Goal: Register for event/course

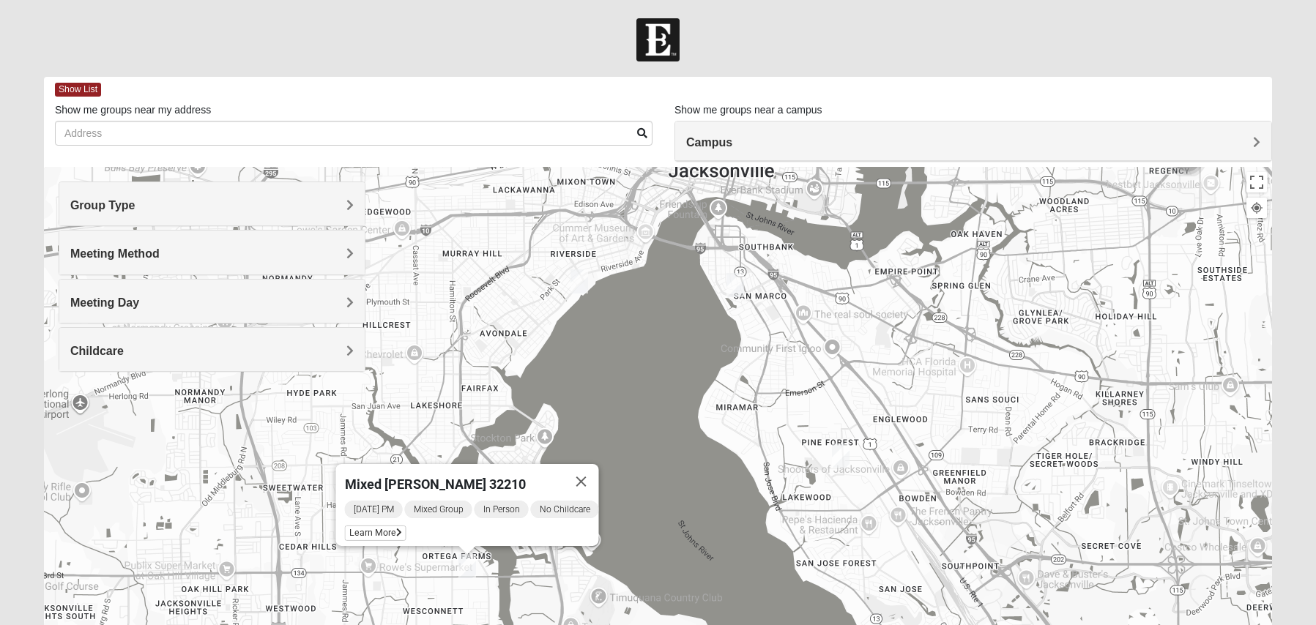
scroll to position [181, 0]
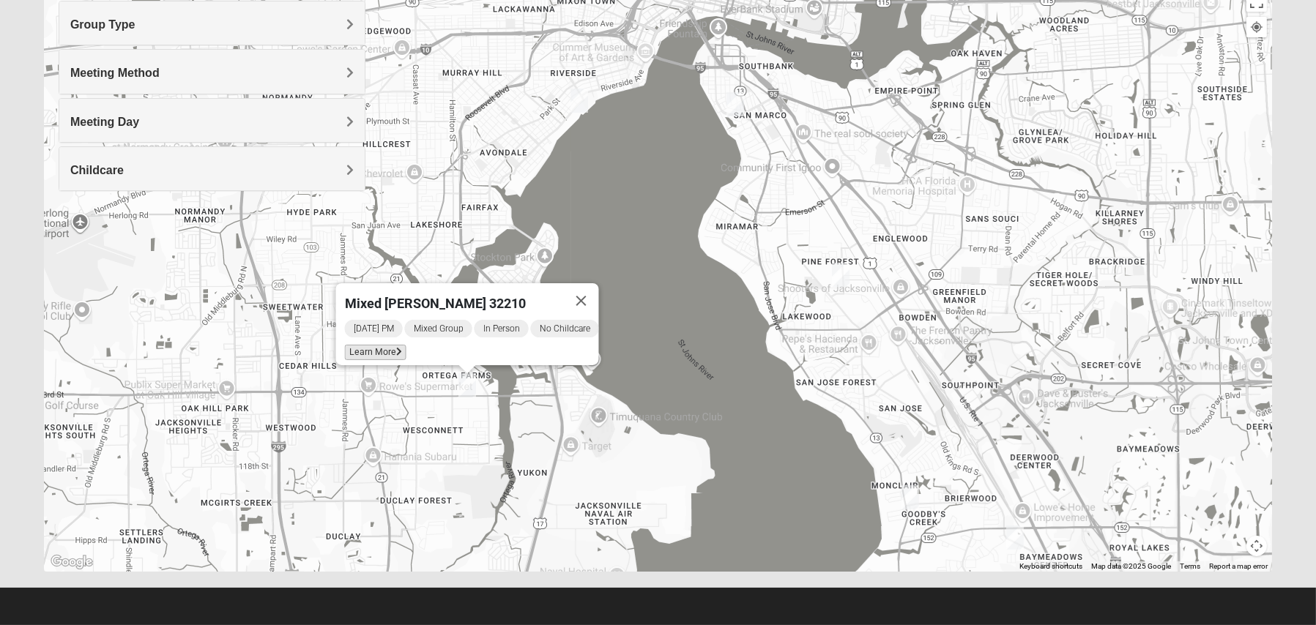
click at [358, 345] on span "Learn More" at bounding box center [376, 352] width 62 height 15
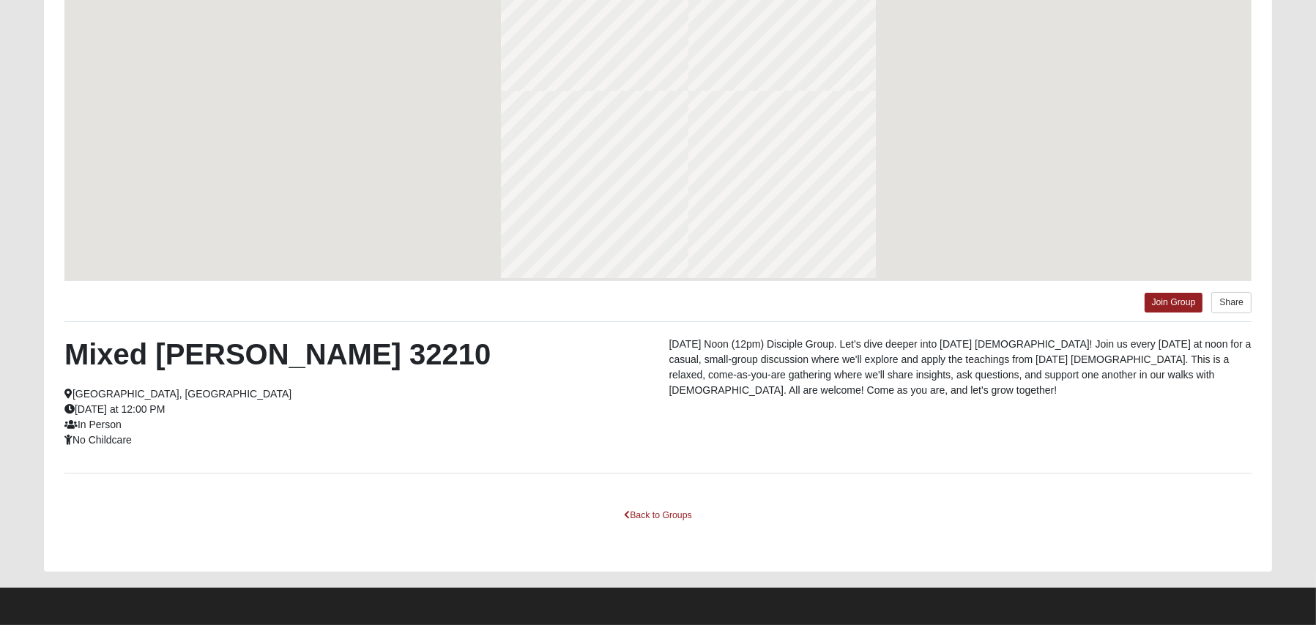
scroll to position [116, 0]
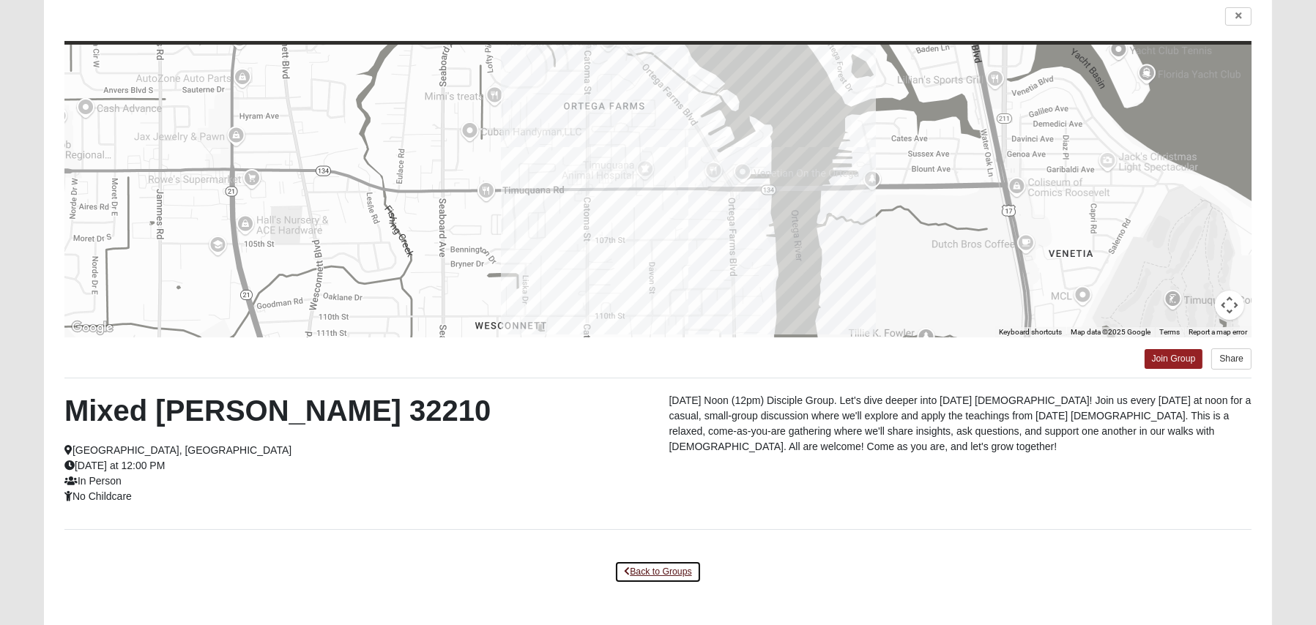
click at [671, 577] on link "Back to Groups" at bounding box center [657, 572] width 86 height 23
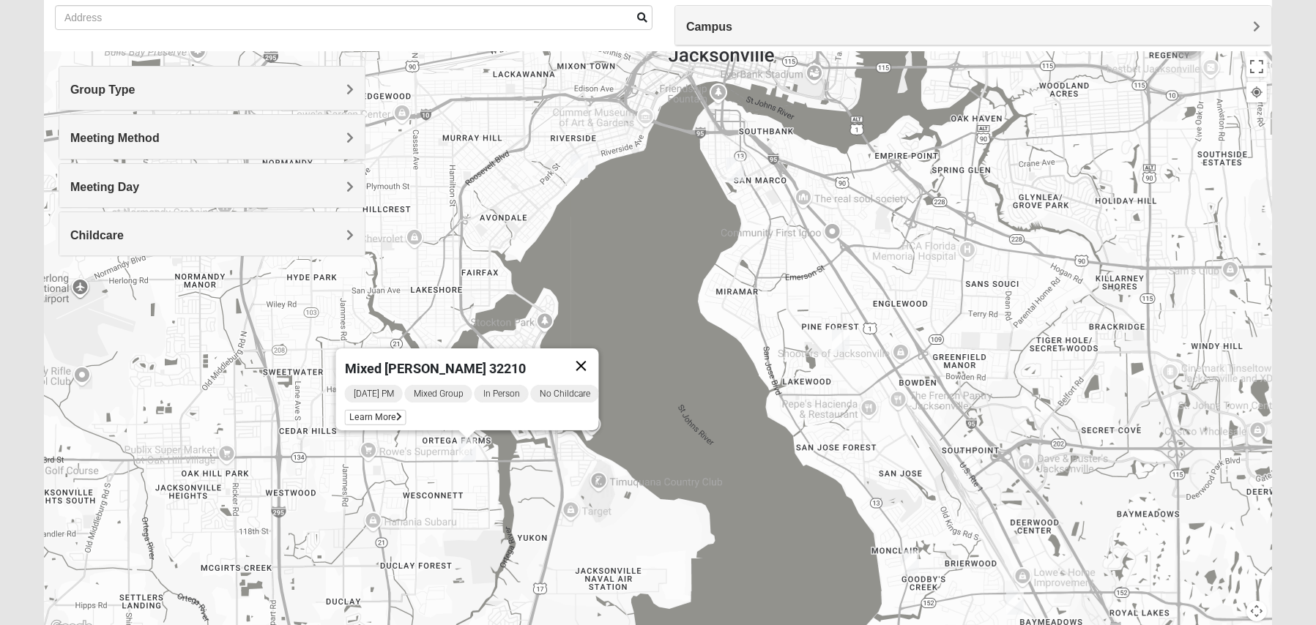
click at [595, 357] on button "Close" at bounding box center [581, 366] width 35 height 35
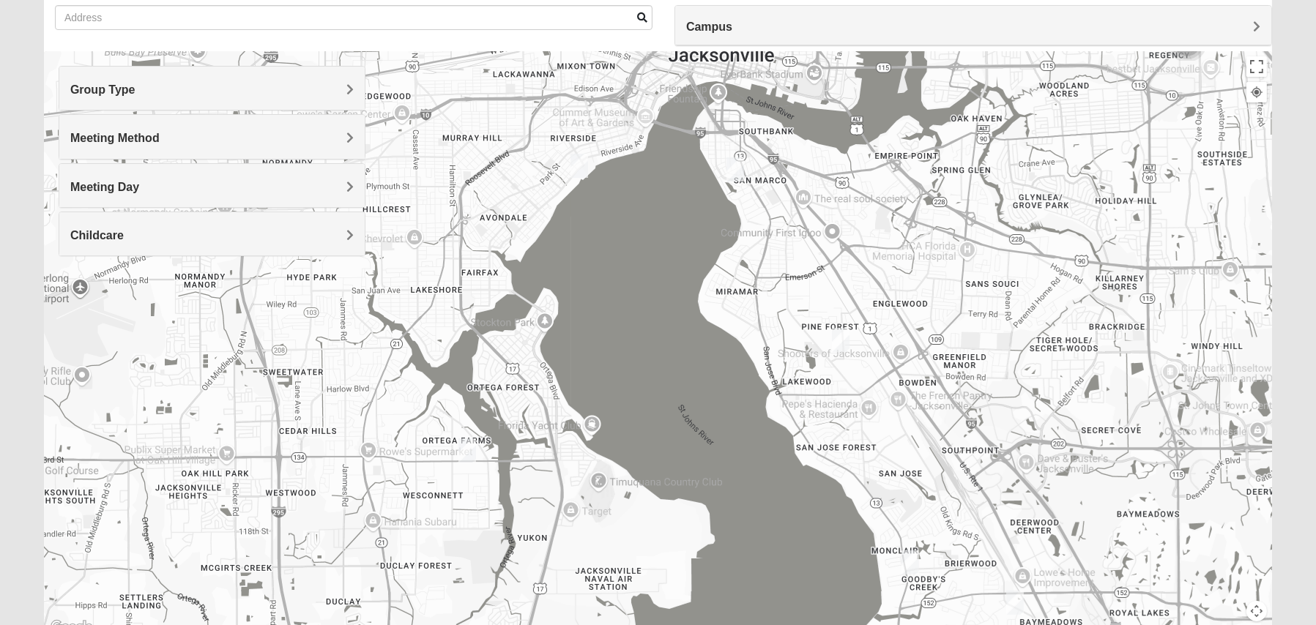
click at [737, 170] on img "Mixed Thompson 32207" at bounding box center [735, 169] width 18 height 24
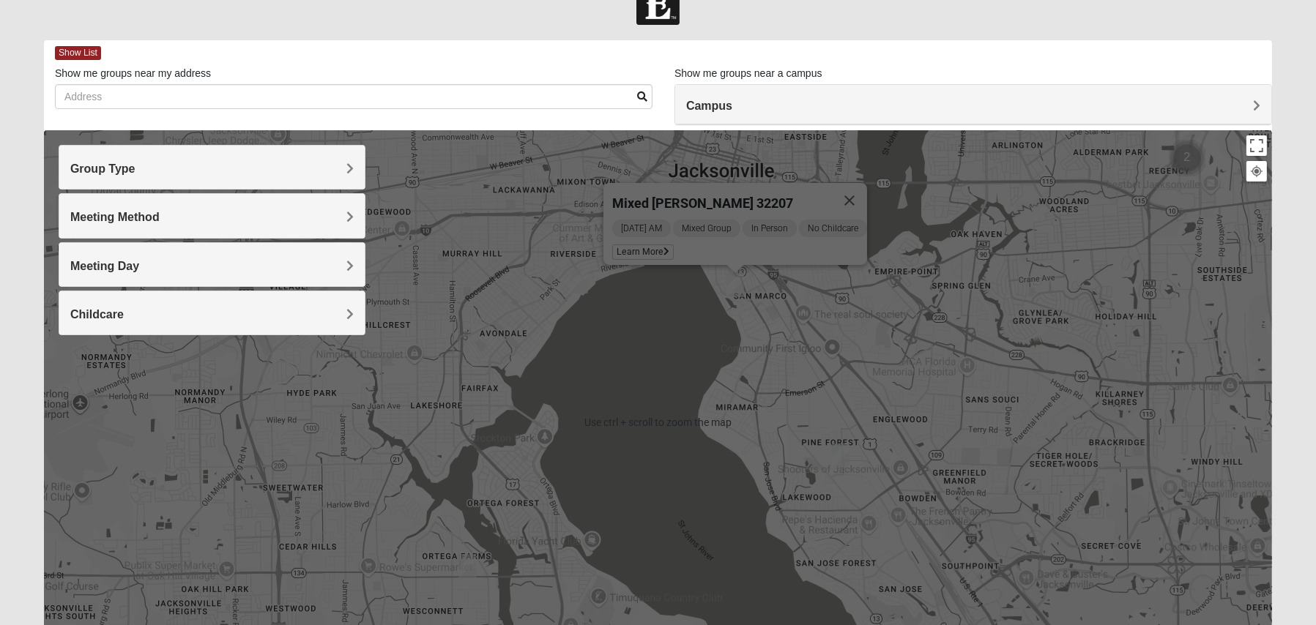
scroll to position [34, 0]
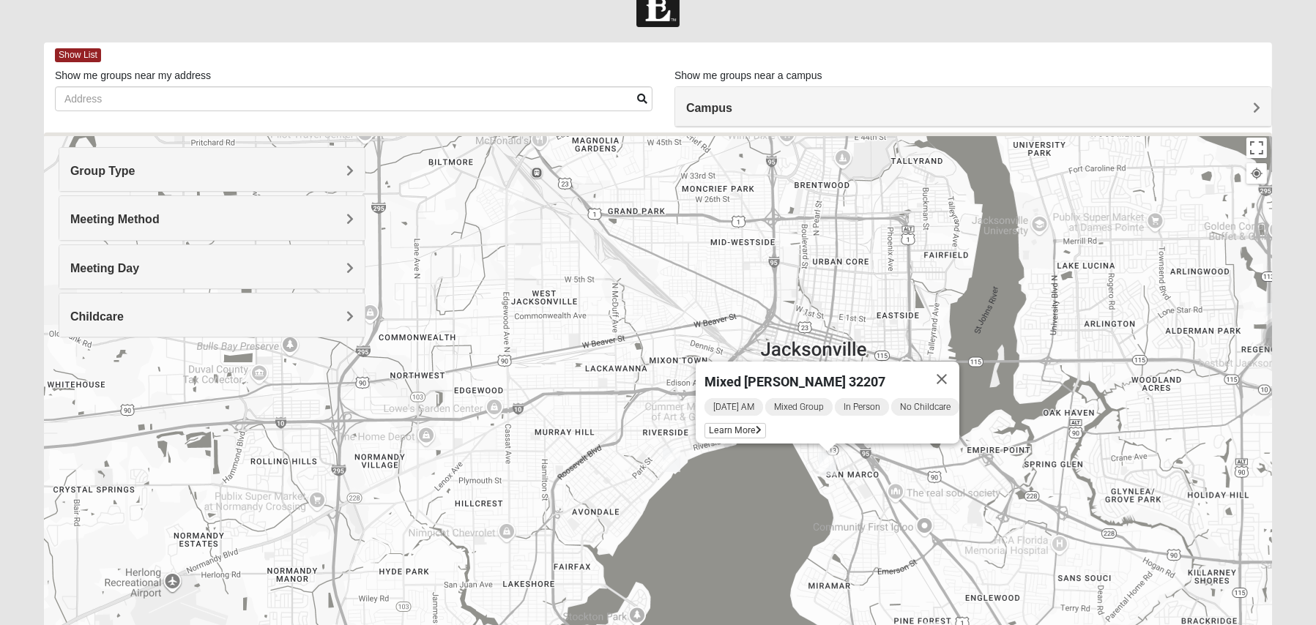
drag, startPoint x: 585, startPoint y: 411, endPoint x: 634, endPoint y: 595, distance: 190.2
click at [635, 595] on div "Mixed [PERSON_NAME] 32207 [DATE] AM Mixed Group In Person No Childcare Learn Mo…" at bounding box center [658, 426] width 1228 height 586
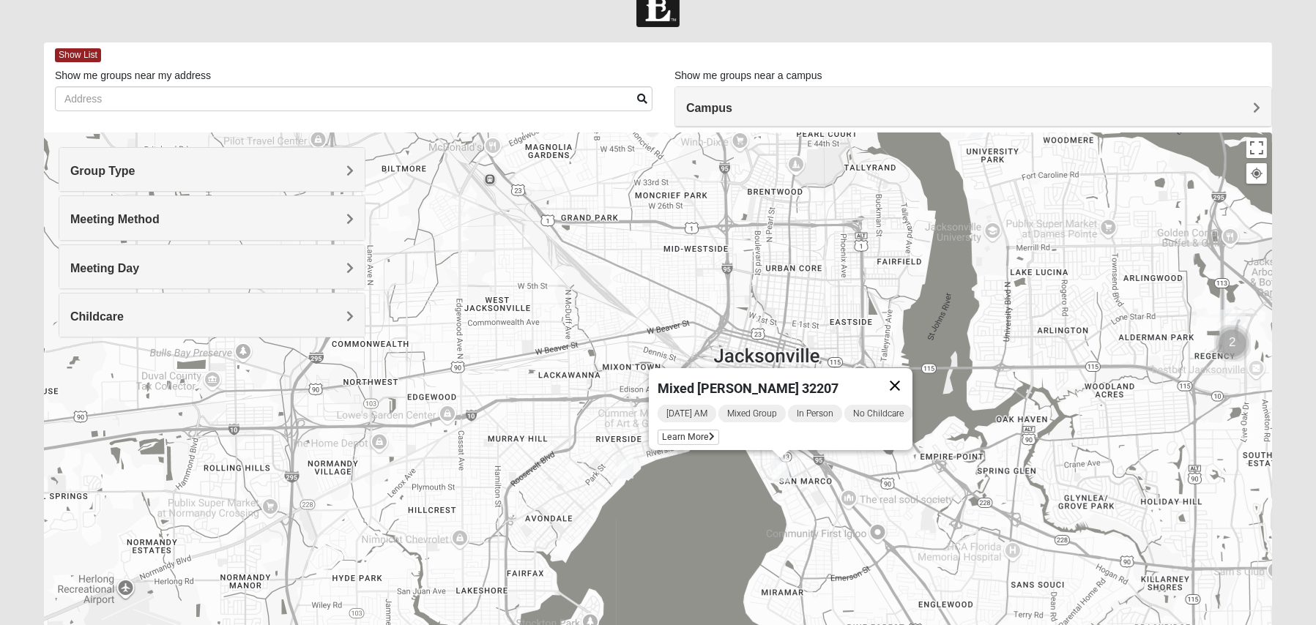
click at [908, 381] on button "Close" at bounding box center [894, 385] width 35 height 35
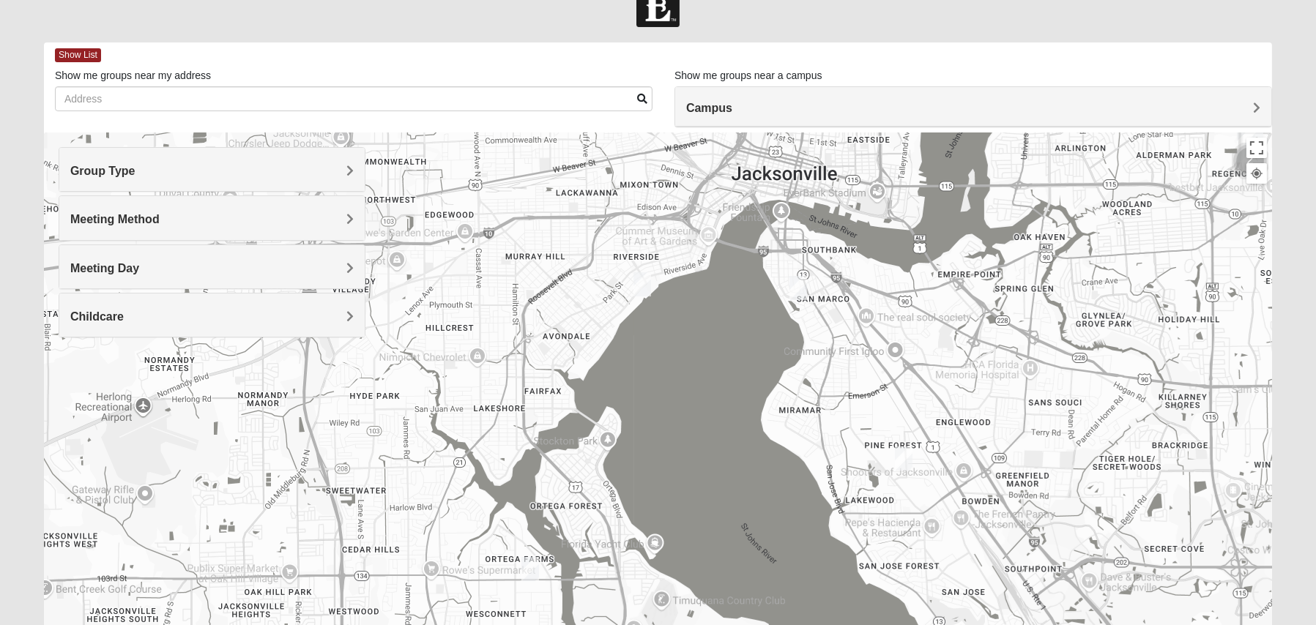
drag, startPoint x: 694, startPoint y: 535, endPoint x: 737, endPoint y: 310, distance: 228.0
click at [737, 310] on div at bounding box center [658, 426] width 1228 height 586
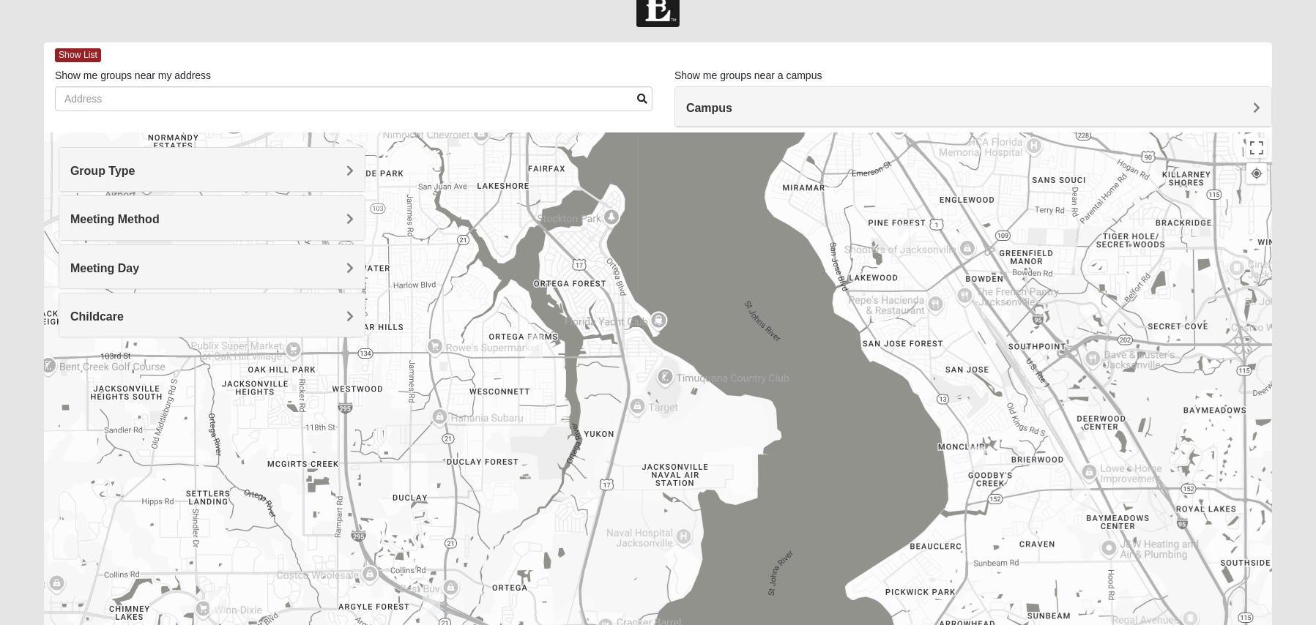
drag, startPoint x: 767, startPoint y: 386, endPoint x: 737, endPoint y: 183, distance: 204.9
click at [737, 183] on div at bounding box center [658, 426] width 1228 height 586
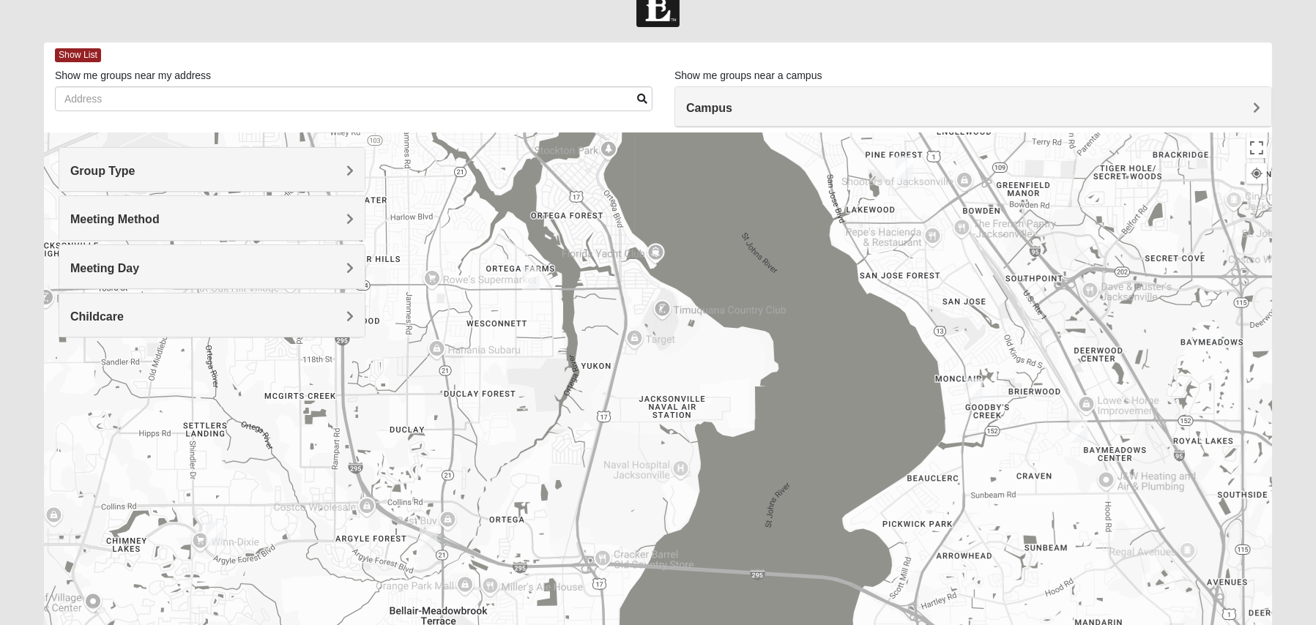
click at [537, 270] on img "Mixed Harrison 32210" at bounding box center [531, 279] width 18 height 24
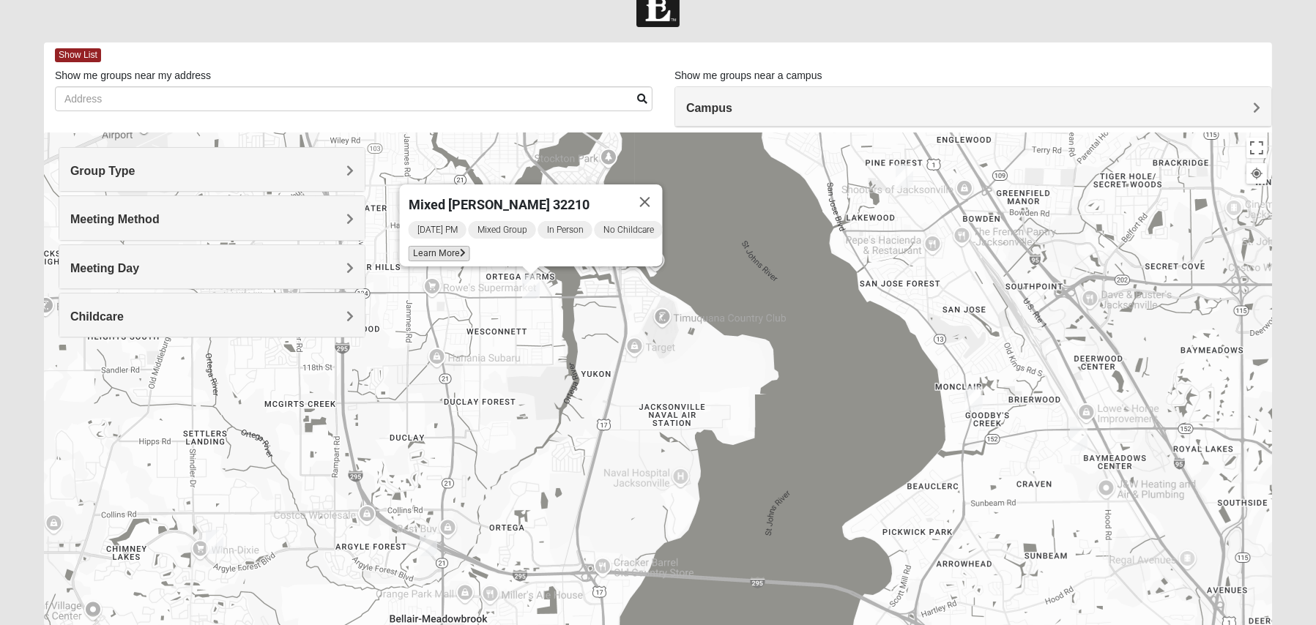
click at [440, 246] on span "Learn More" at bounding box center [440, 253] width 62 height 15
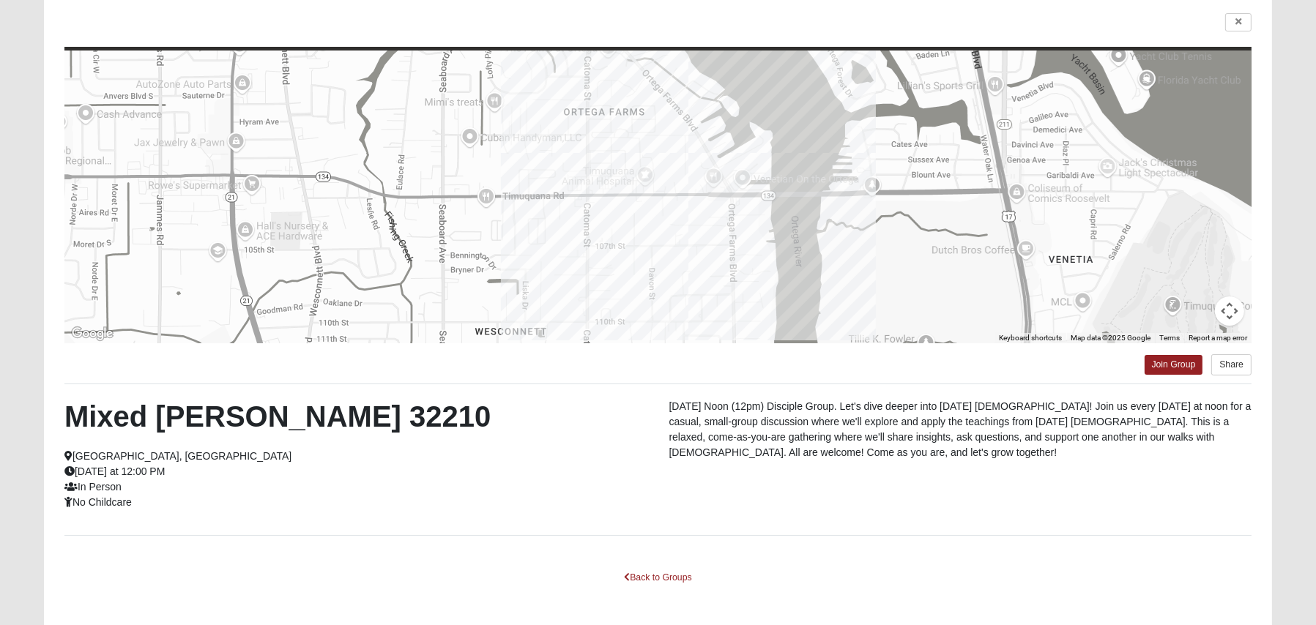
scroll to position [171, 0]
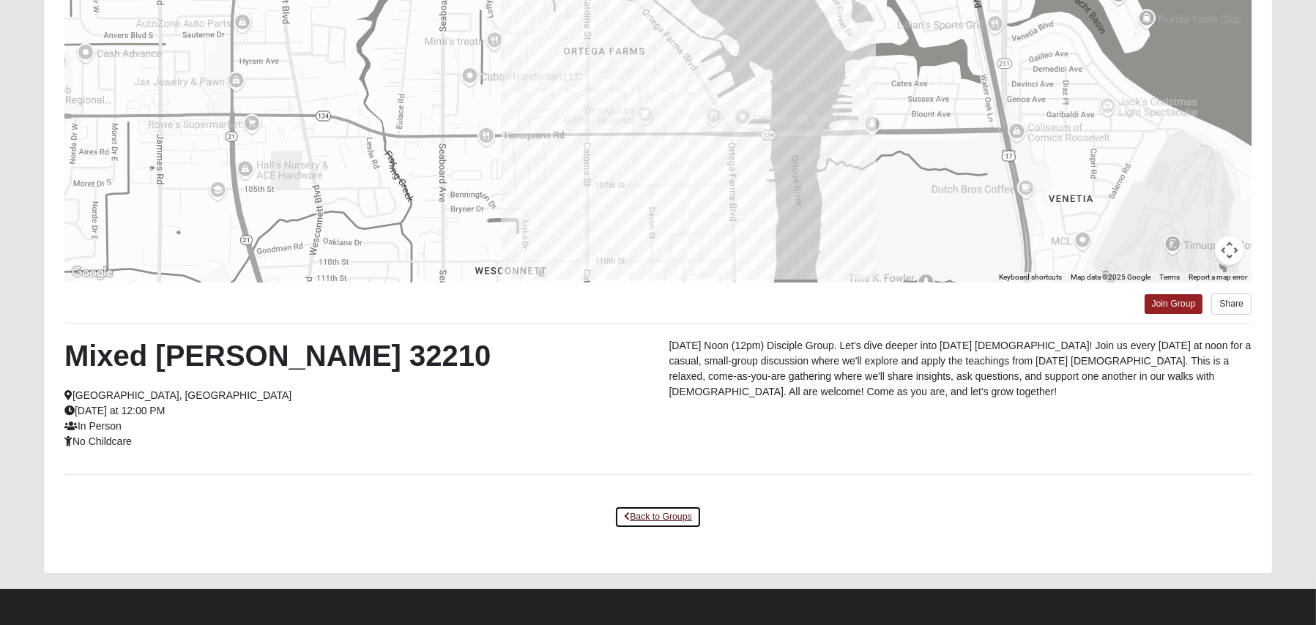
click at [669, 521] on link "Back to Groups" at bounding box center [657, 517] width 86 height 23
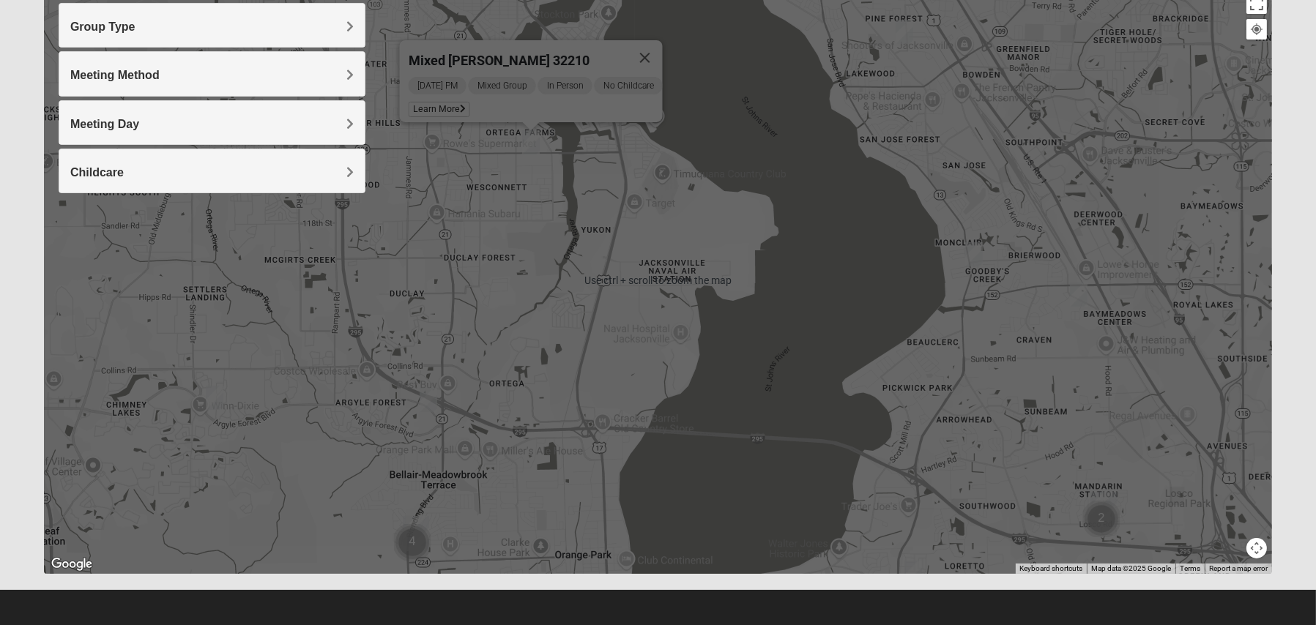
scroll to position [181, 0]
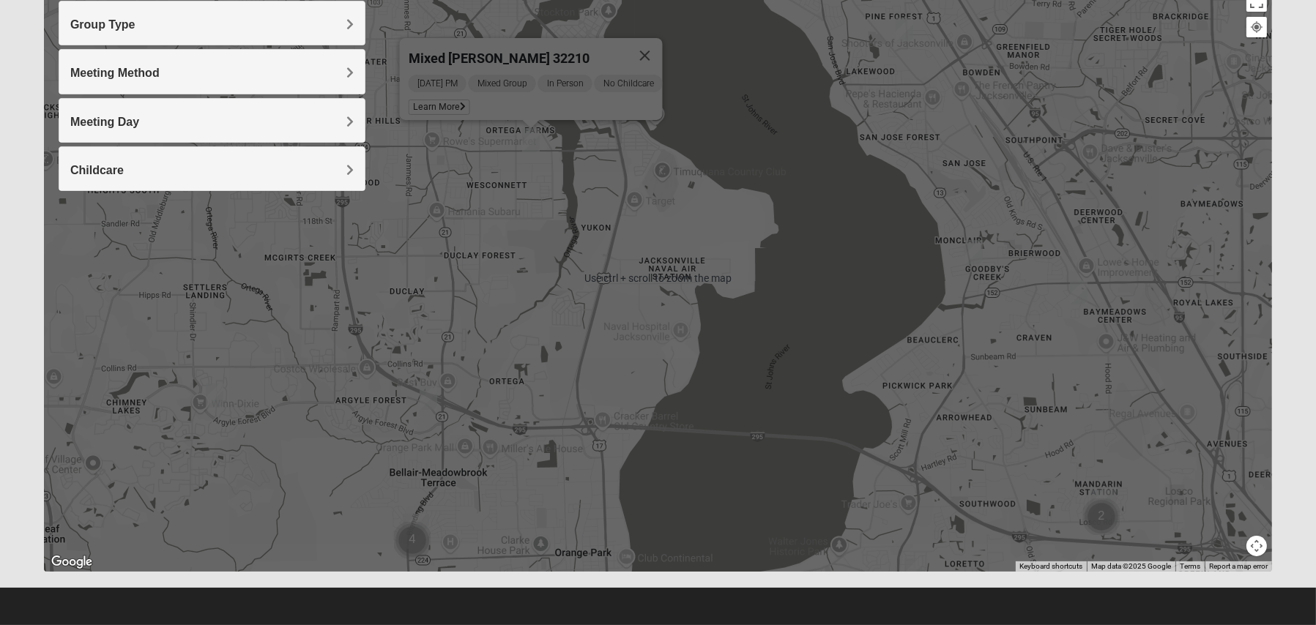
click at [749, 424] on div "Mixed [PERSON_NAME] 32210 [DATE] PM Mixed Group In Person No Childcare Learn Mo…" at bounding box center [658, 279] width 1228 height 586
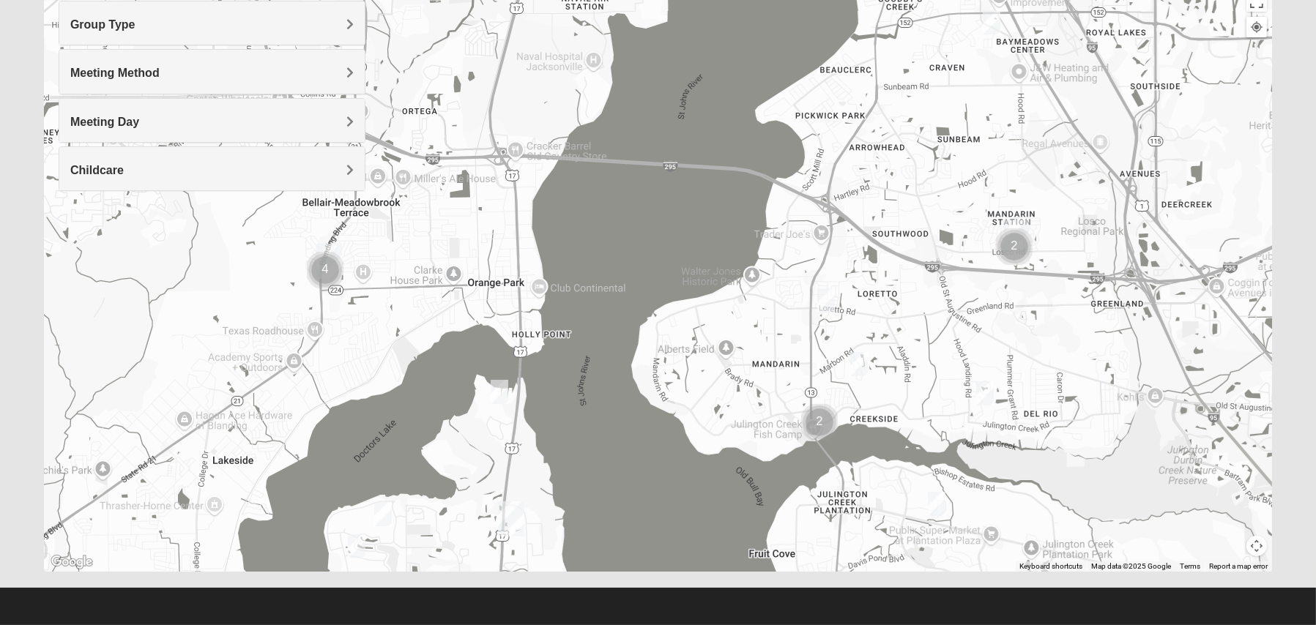
drag, startPoint x: 795, startPoint y: 417, endPoint x: 711, endPoint y: 164, distance: 267.0
click at [711, 164] on div "Mixed [PERSON_NAME] 32210 [DATE] PM Mixed Group In Person No Childcare Learn Mo…" at bounding box center [658, 279] width 1228 height 586
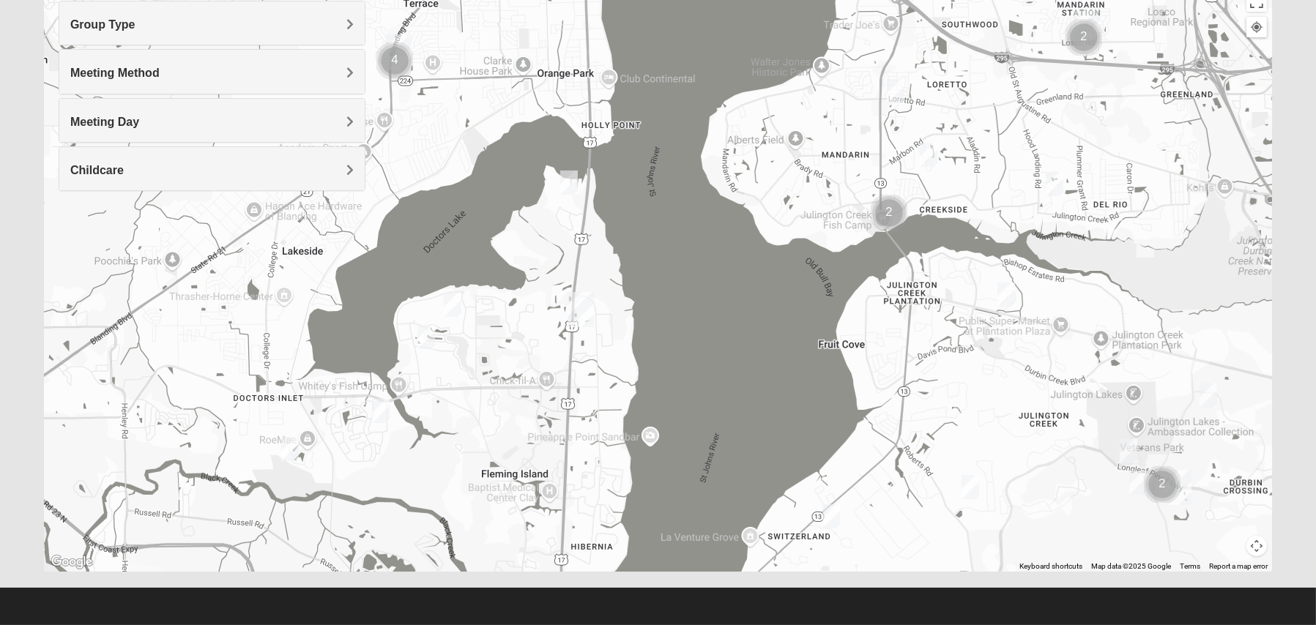
drag, startPoint x: 651, startPoint y: 523, endPoint x: 709, endPoint y: 341, distance: 190.6
click at [709, 341] on div "Mixed [PERSON_NAME] 32210 [DATE] PM Mixed Group In Person No Childcare Learn Mo…" at bounding box center [658, 279] width 1228 height 586
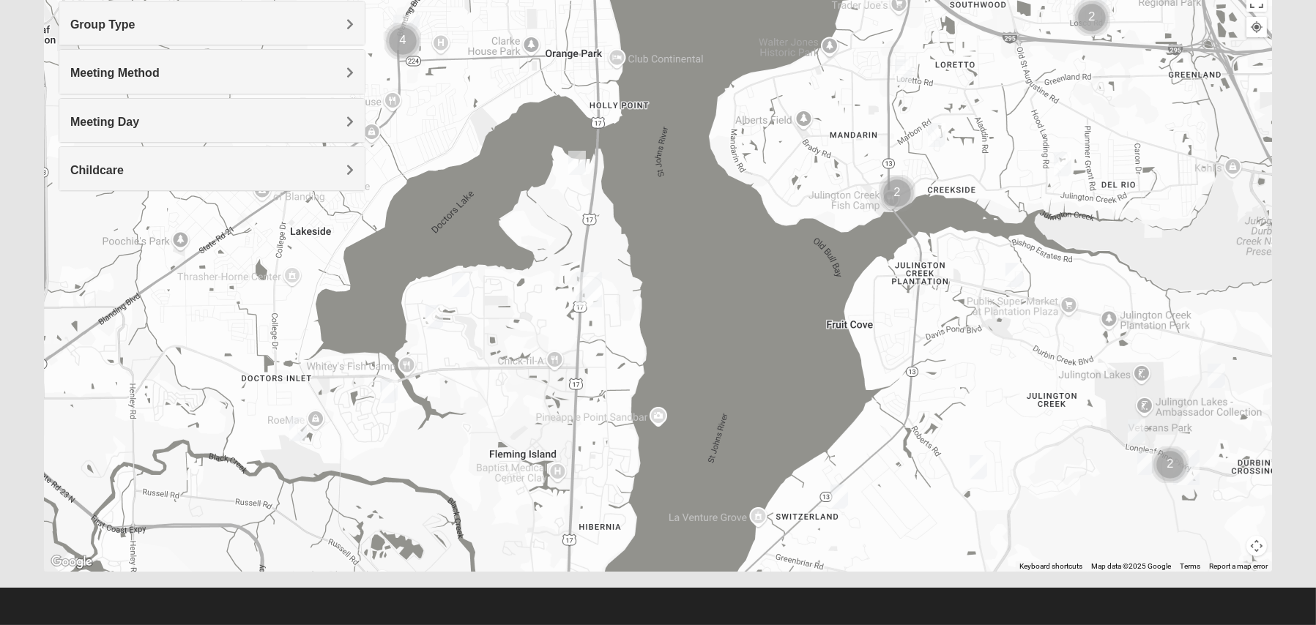
click at [564, 163] on div "Mixed [PERSON_NAME] 32210 [DATE] PM Mixed Group In Person No Childcare Learn Mo…" at bounding box center [658, 279] width 1228 height 586
click at [572, 164] on img "Mixed Bryant 32003" at bounding box center [577, 163] width 18 height 24
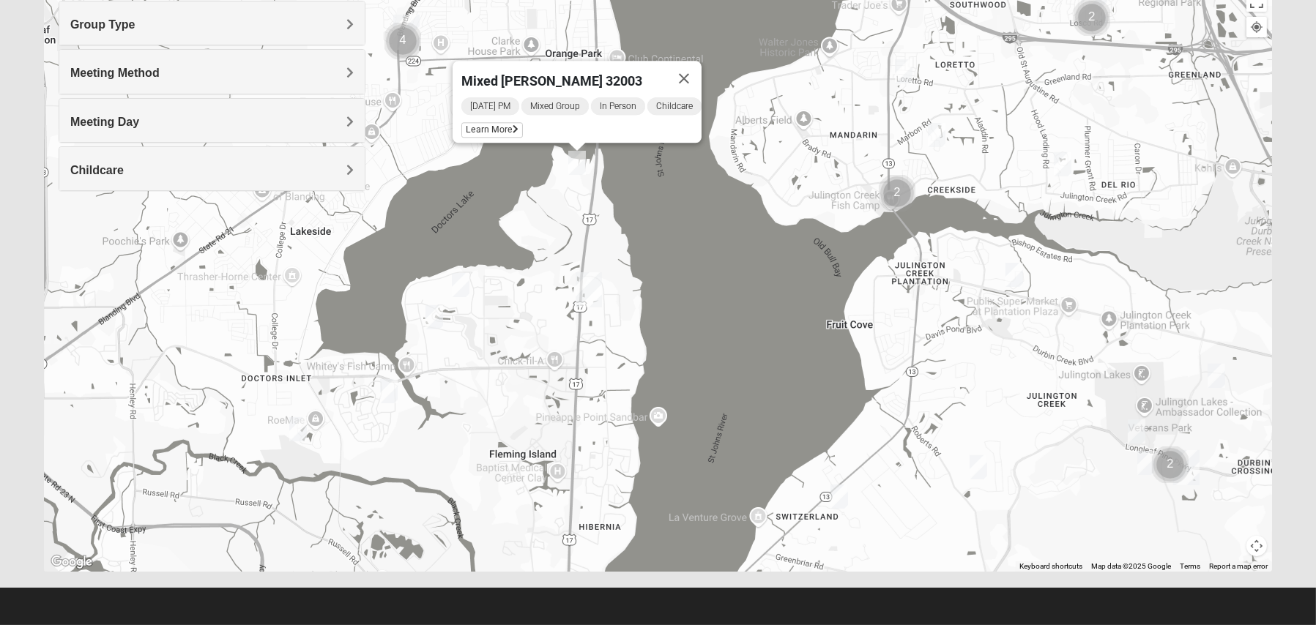
click at [459, 282] on img "Mixed Miller 32003" at bounding box center [461, 285] width 18 height 24
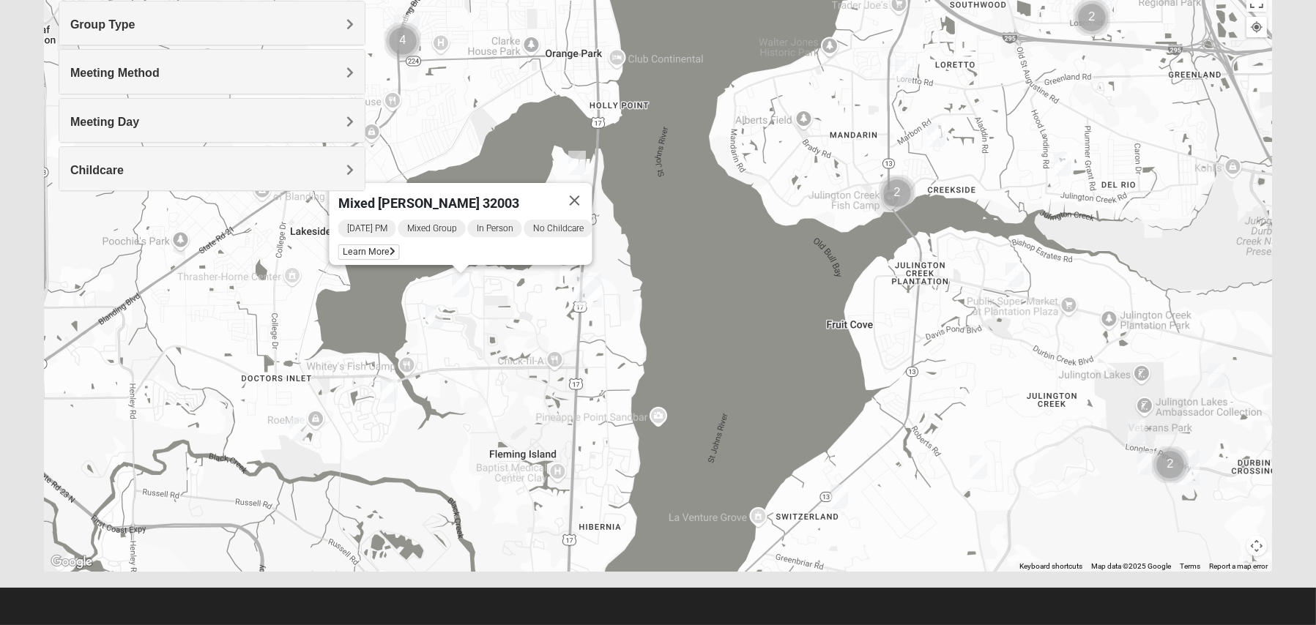
click at [373, 233] on div "[DATE] PM Mixed Group In Person No Childcare Learn More" at bounding box center [465, 241] width 254 height 47
click at [376, 245] on span "Learn More" at bounding box center [369, 252] width 62 height 15
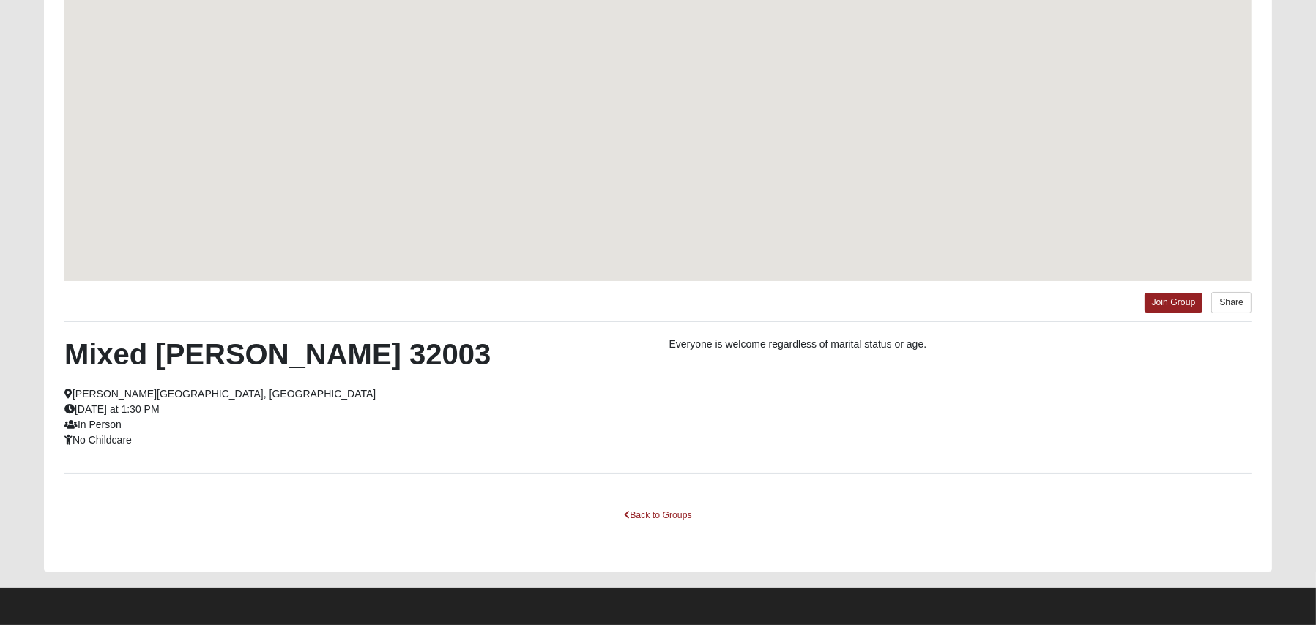
scroll to position [116, 0]
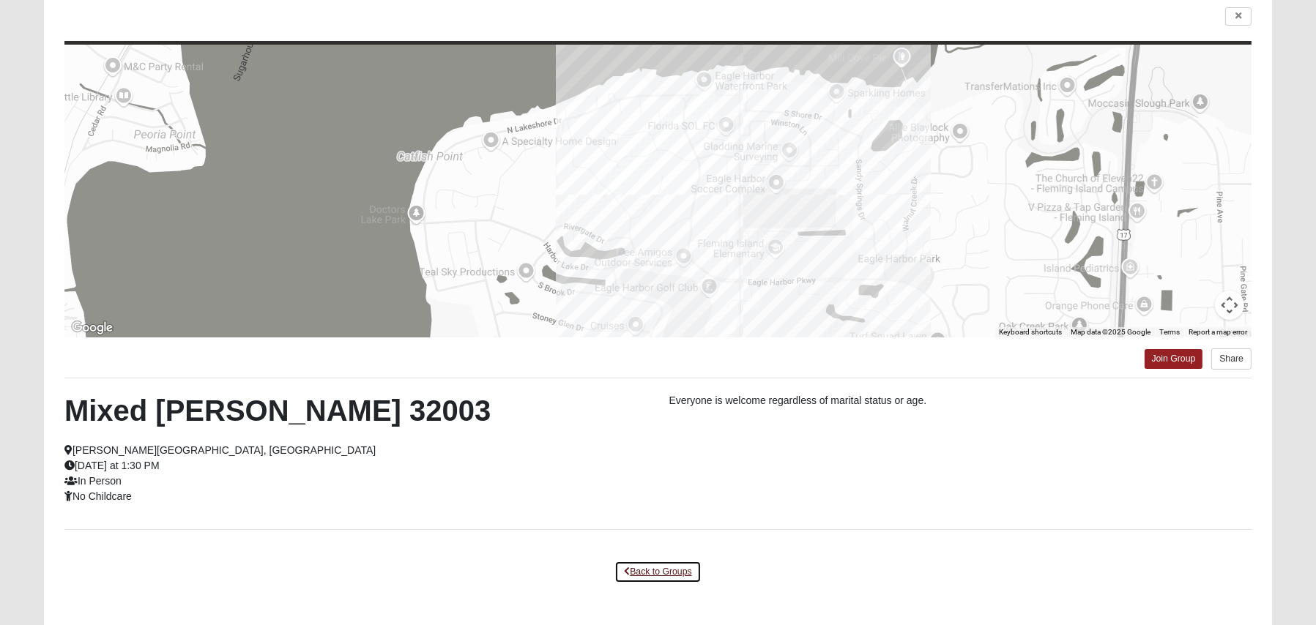
click at [679, 565] on link "Back to Groups" at bounding box center [657, 572] width 86 height 23
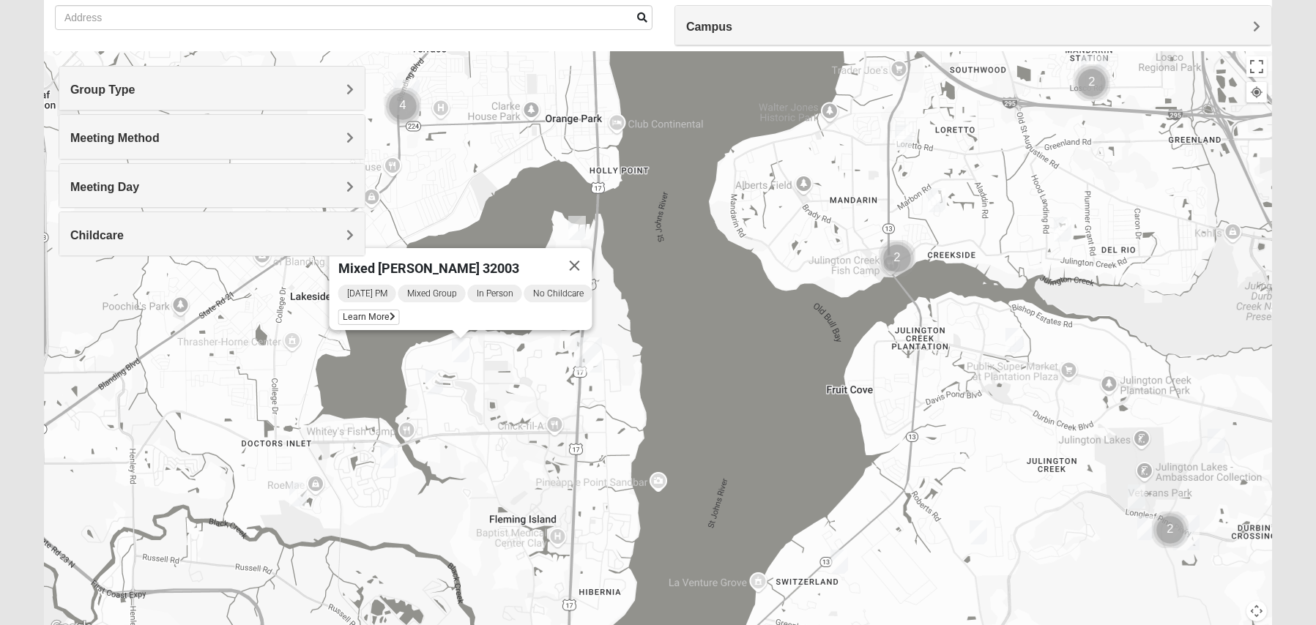
click at [440, 379] on img "Mixed Sims 32003" at bounding box center [434, 383] width 18 height 24
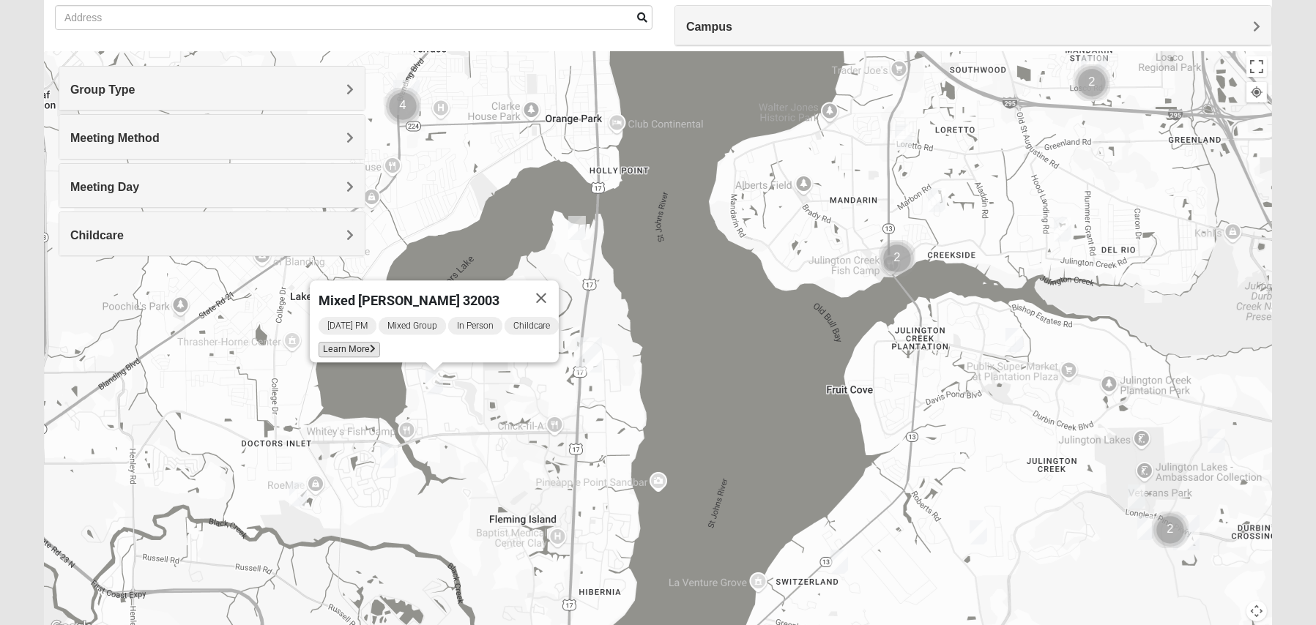
click at [357, 342] on span "Learn More" at bounding box center [350, 349] width 62 height 15
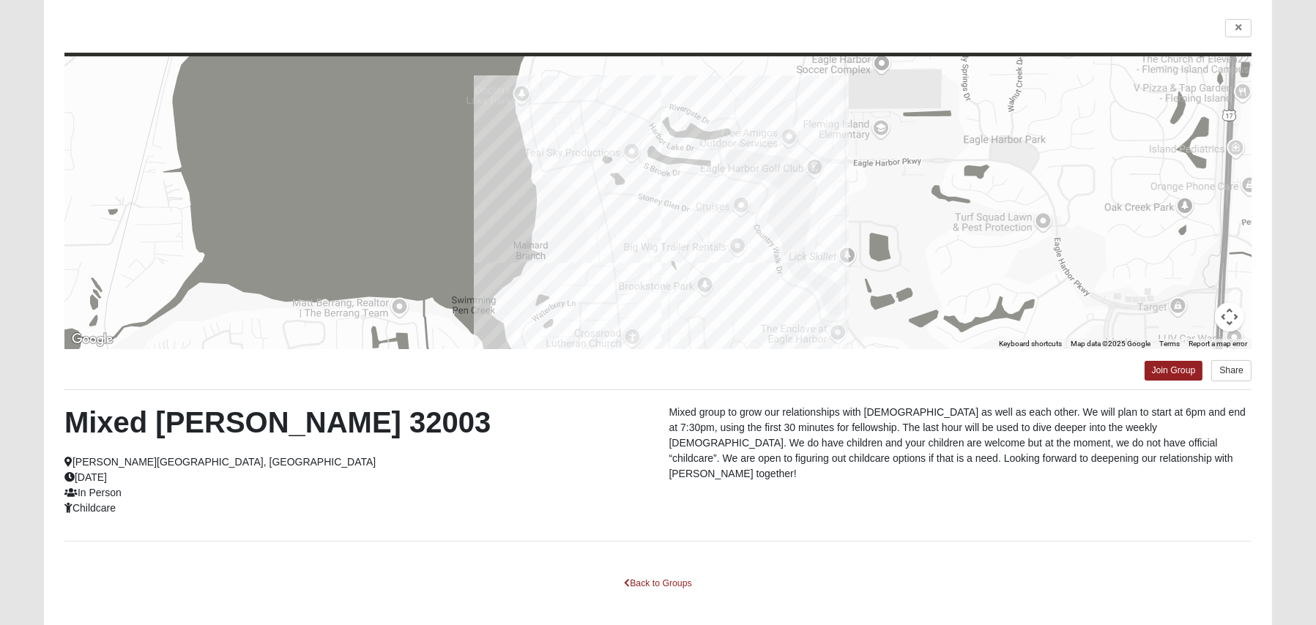
scroll to position [171, 0]
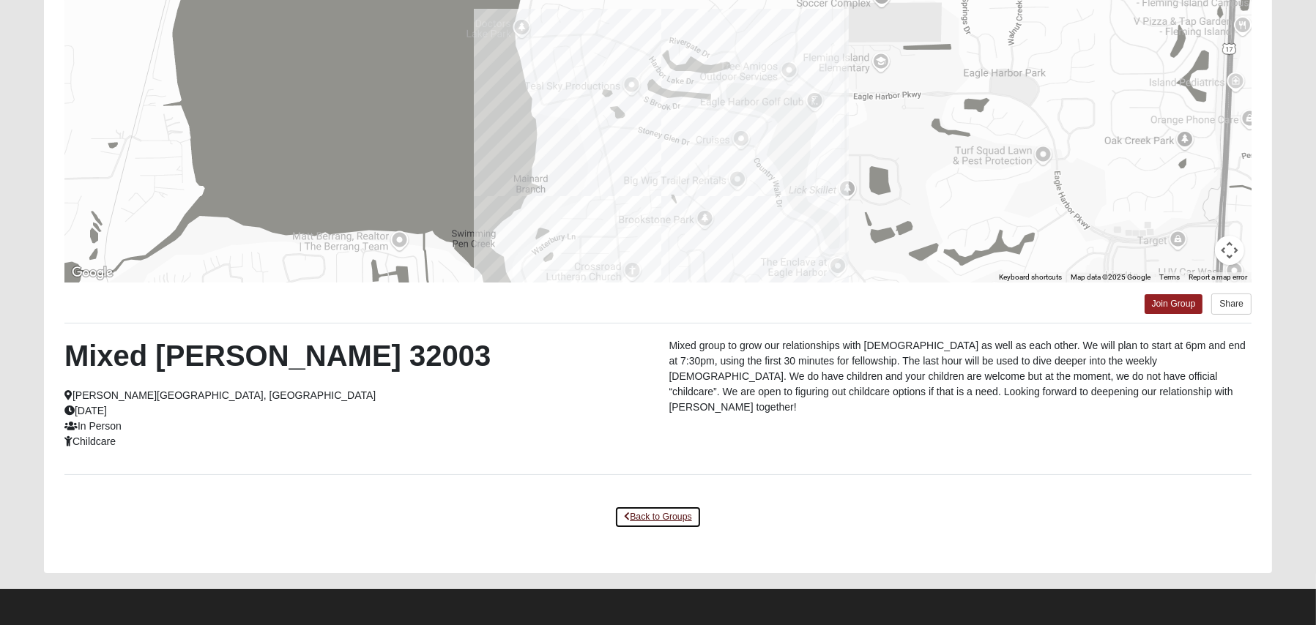
click at [655, 511] on link "Back to Groups" at bounding box center [657, 517] width 86 height 23
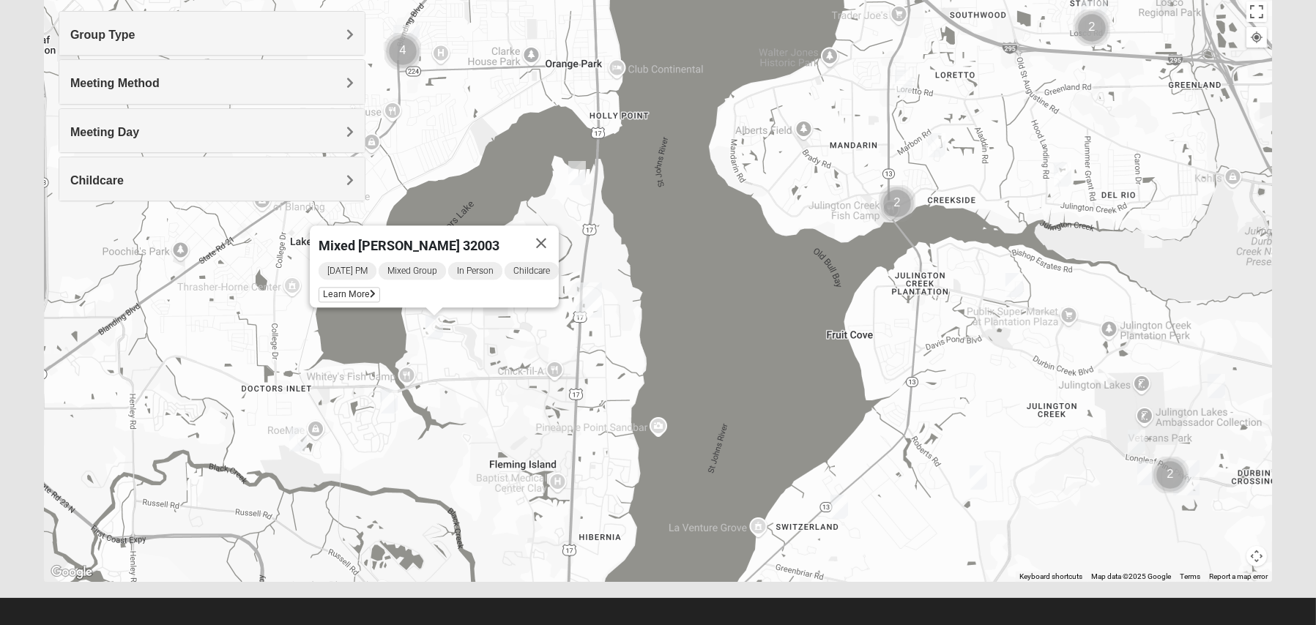
click at [388, 403] on img "Mixed Boger 32068" at bounding box center [389, 402] width 18 height 24
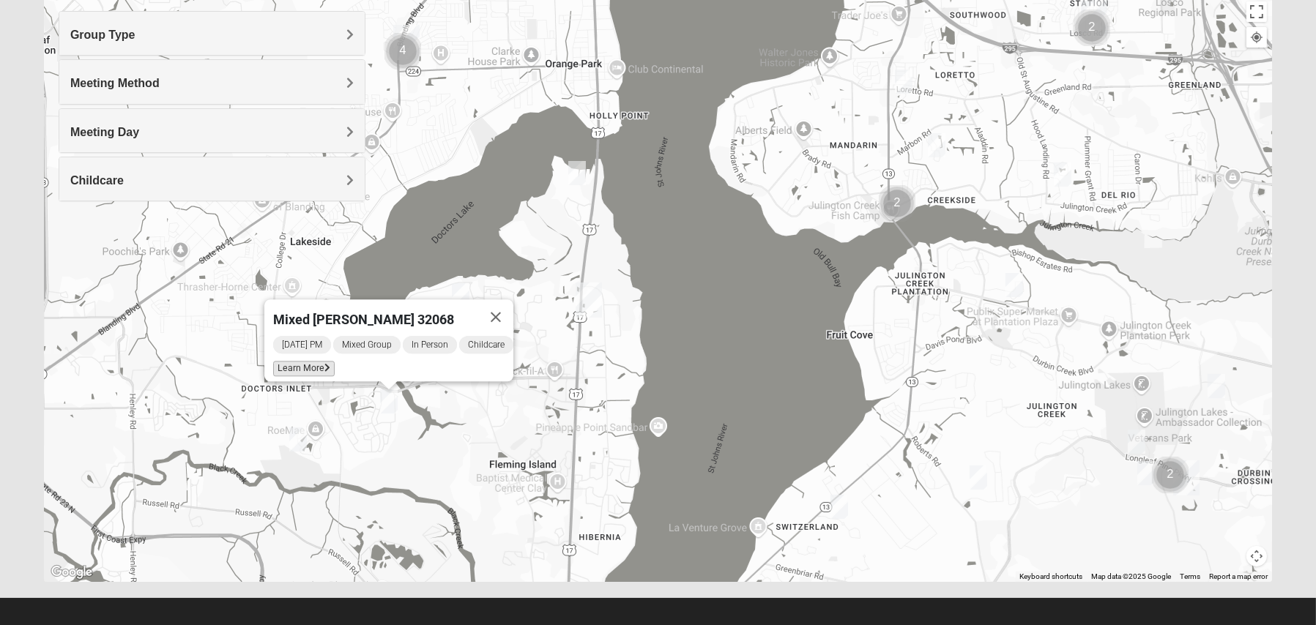
click at [299, 362] on span "Learn More" at bounding box center [304, 368] width 62 height 15
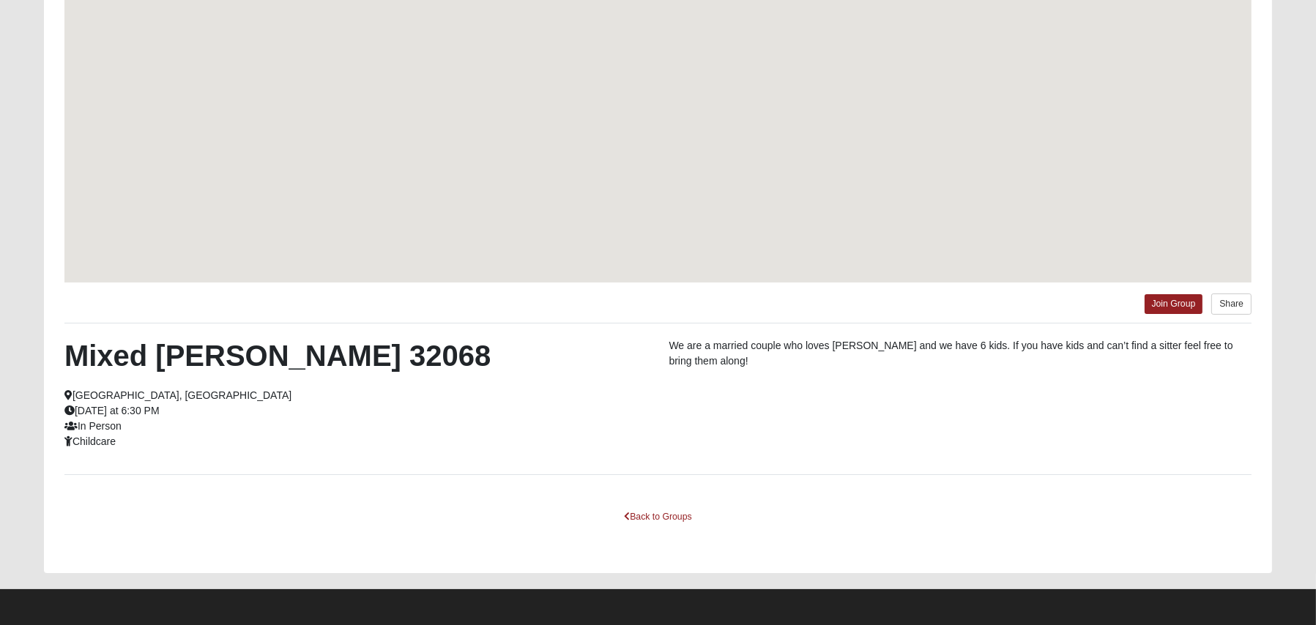
scroll to position [106, 0]
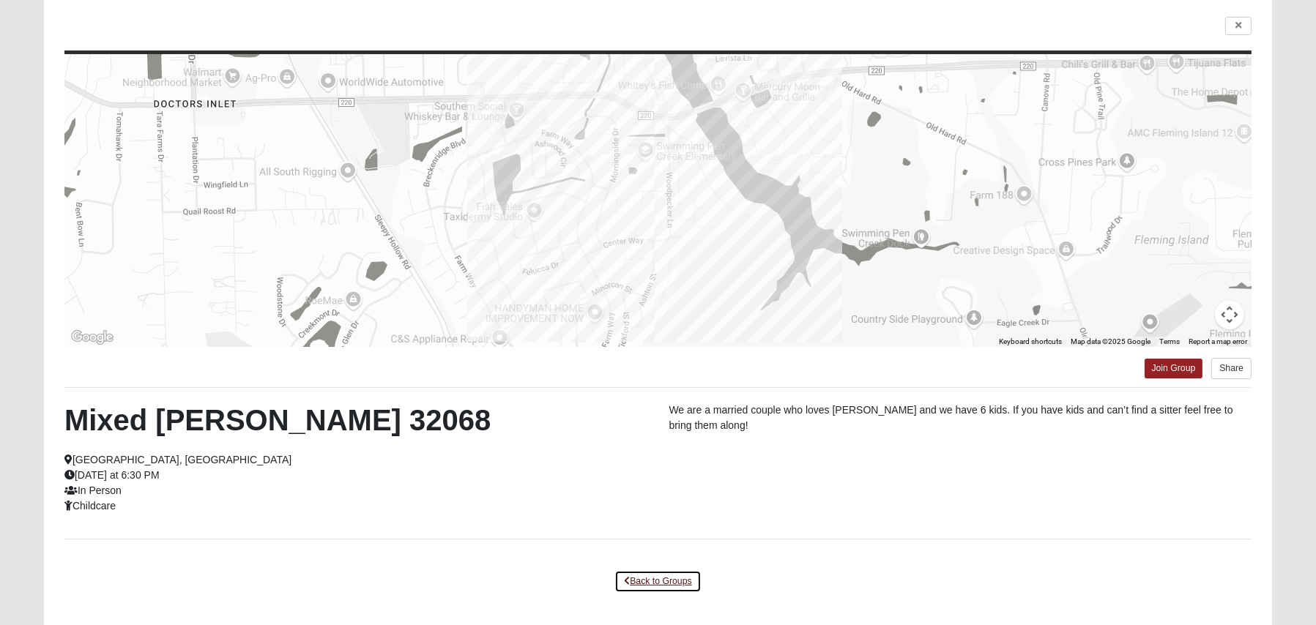
click at [659, 577] on link "Back to Groups" at bounding box center [657, 581] width 86 height 23
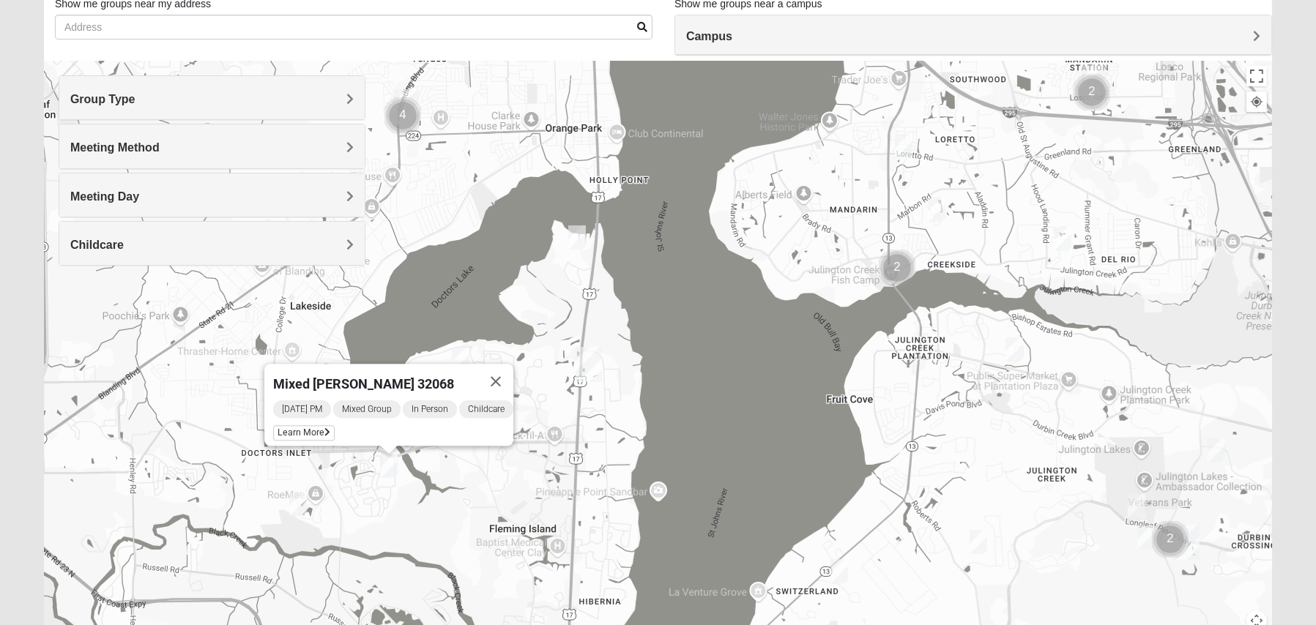
click at [297, 500] on img "Mixed Atwood 32068" at bounding box center [298, 504] width 18 height 24
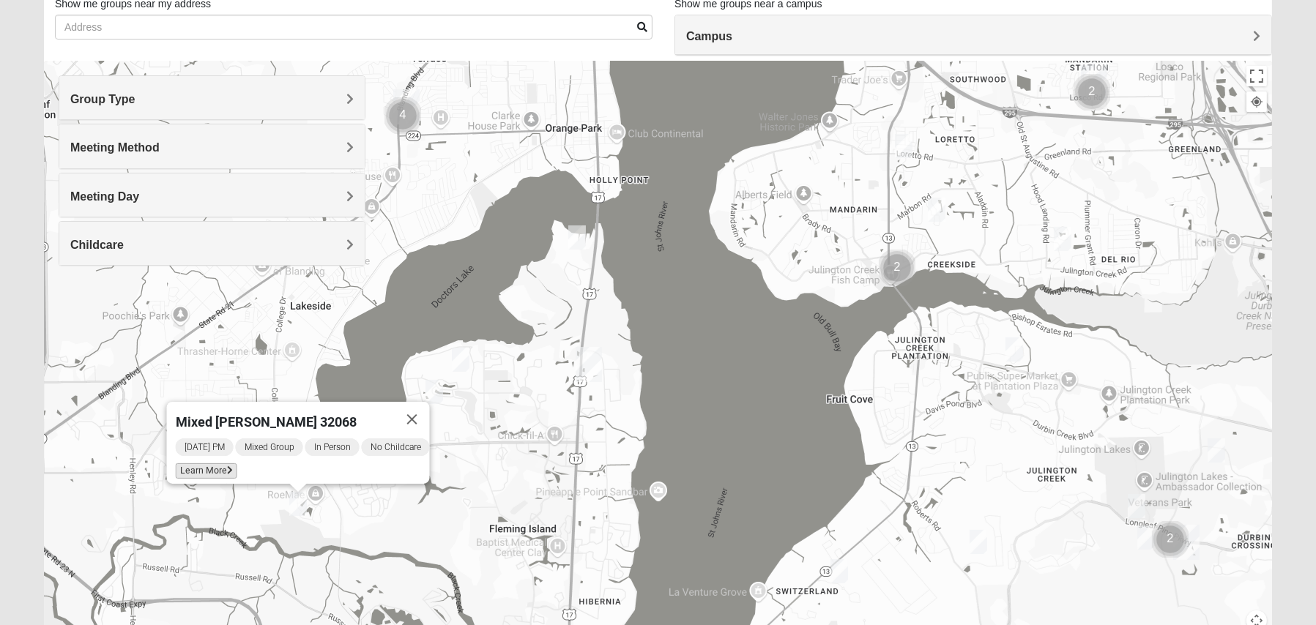
click at [201, 463] on span "Learn More" at bounding box center [207, 470] width 62 height 15
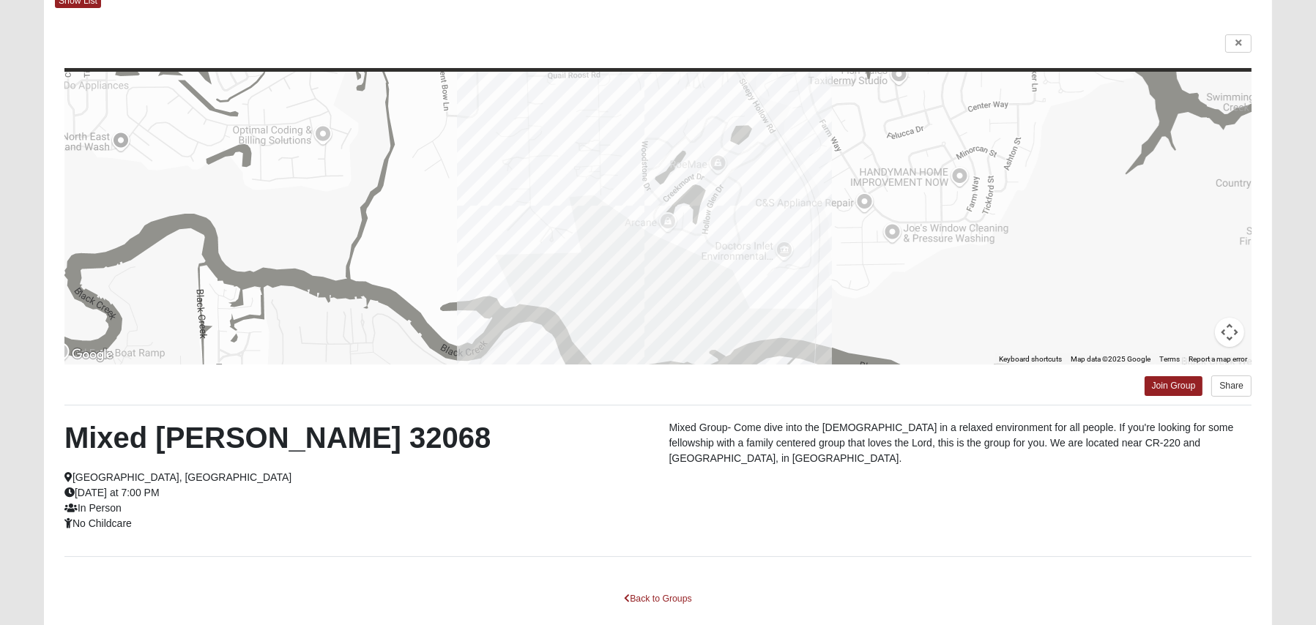
scroll to position [114, 0]
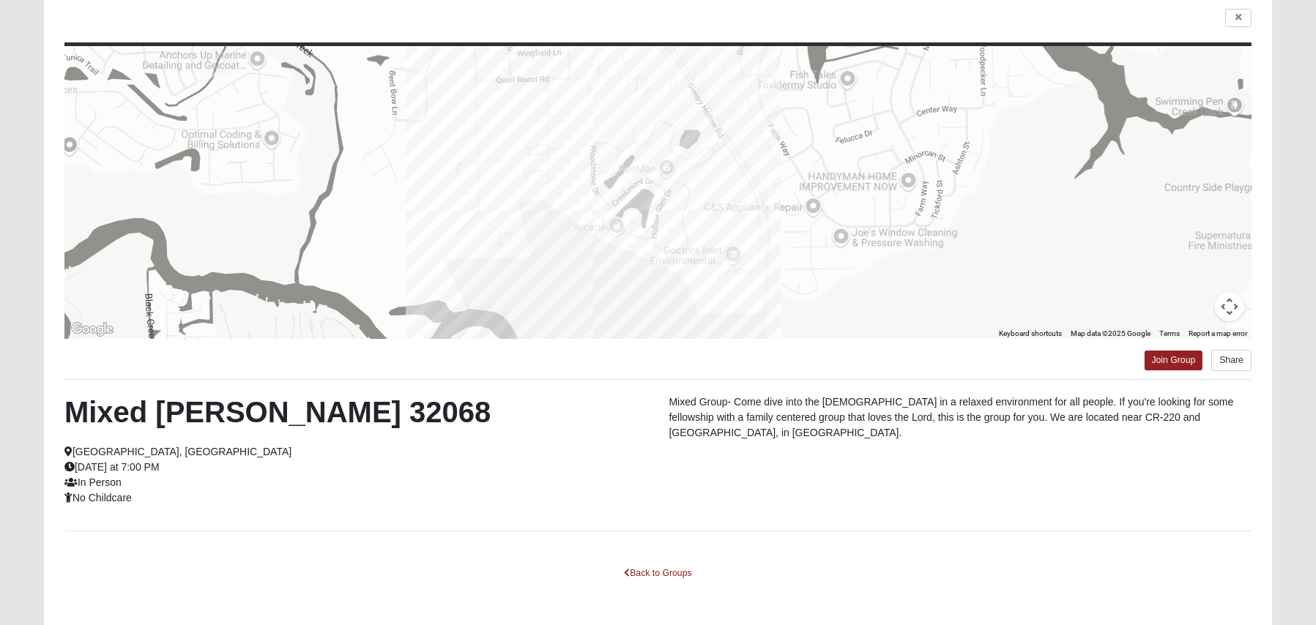
drag, startPoint x: 1063, startPoint y: 199, endPoint x: 1012, endPoint y: 231, distance: 60.5
click at [1012, 231] on div at bounding box center [657, 192] width 1187 height 293
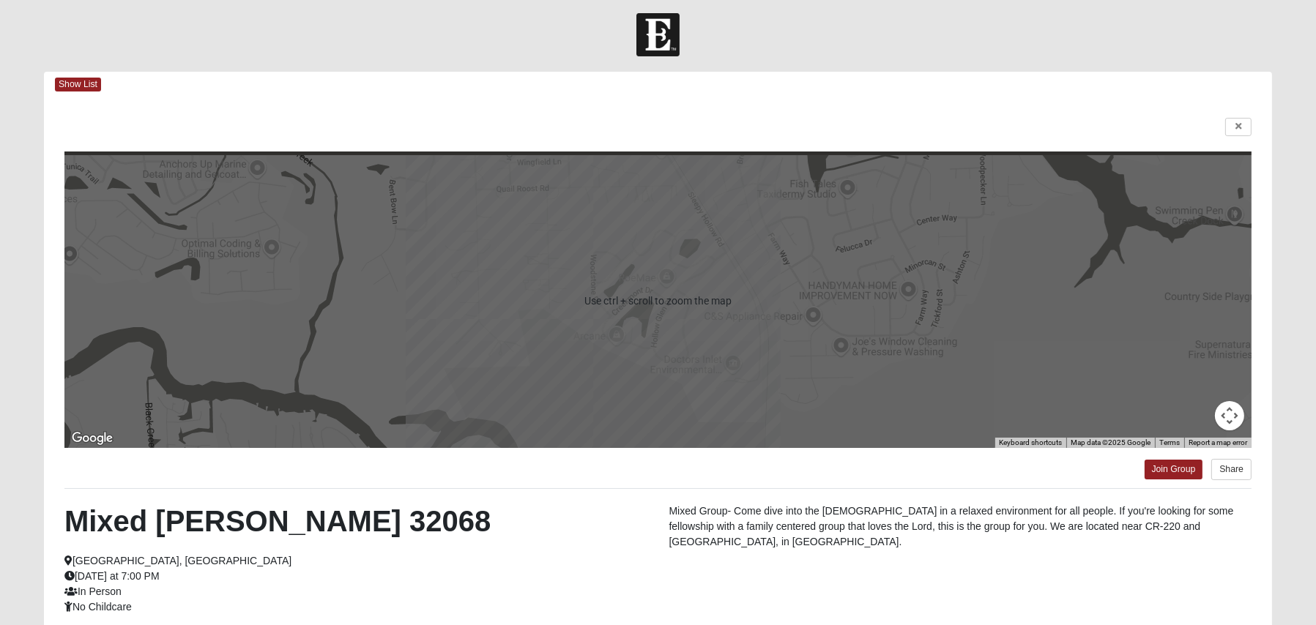
scroll to position [0, 0]
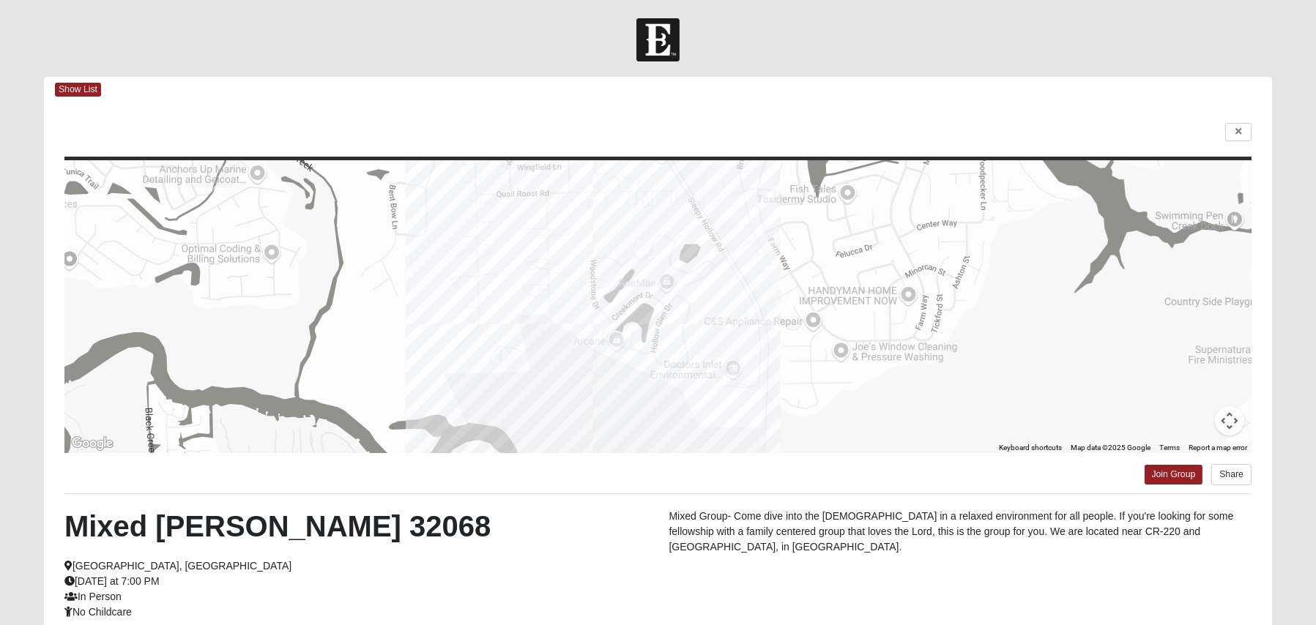
click at [1231, 417] on button "Map camera controls" at bounding box center [1229, 420] width 29 height 29
click at [1193, 422] on button "Zoom out" at bounding box center [1192, 420] width 29 height 29
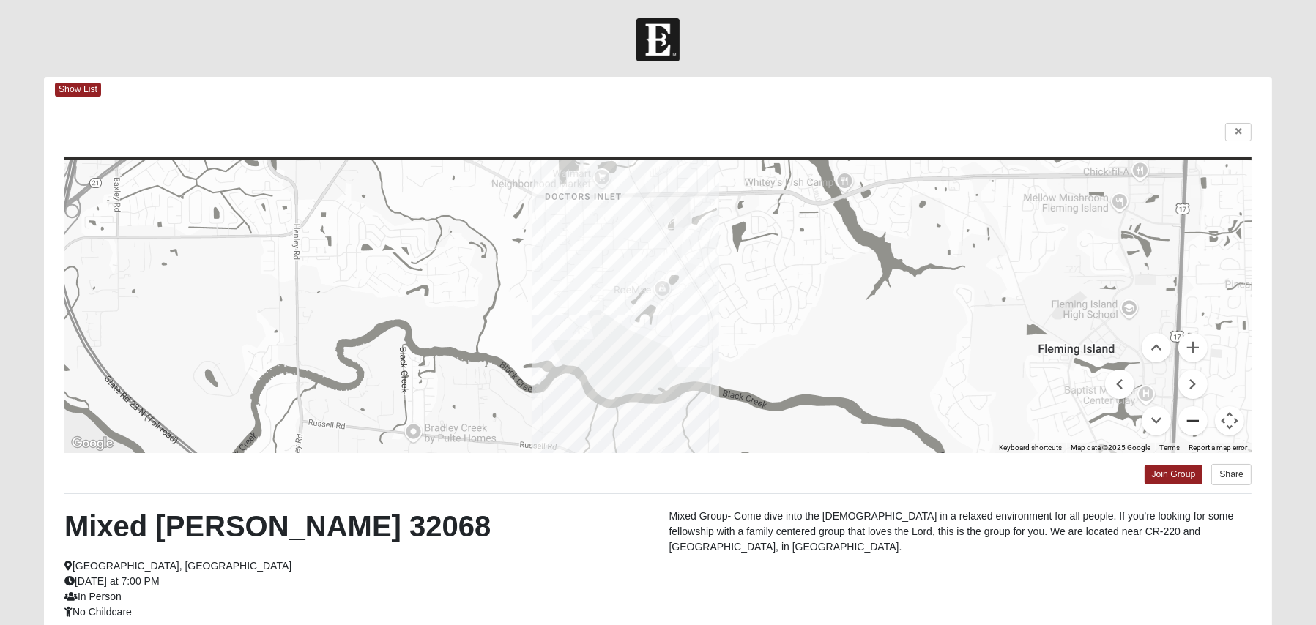
click at [1196, 422] on button "Zoom out" at bounding box center [1192, 420] width 29 height 29
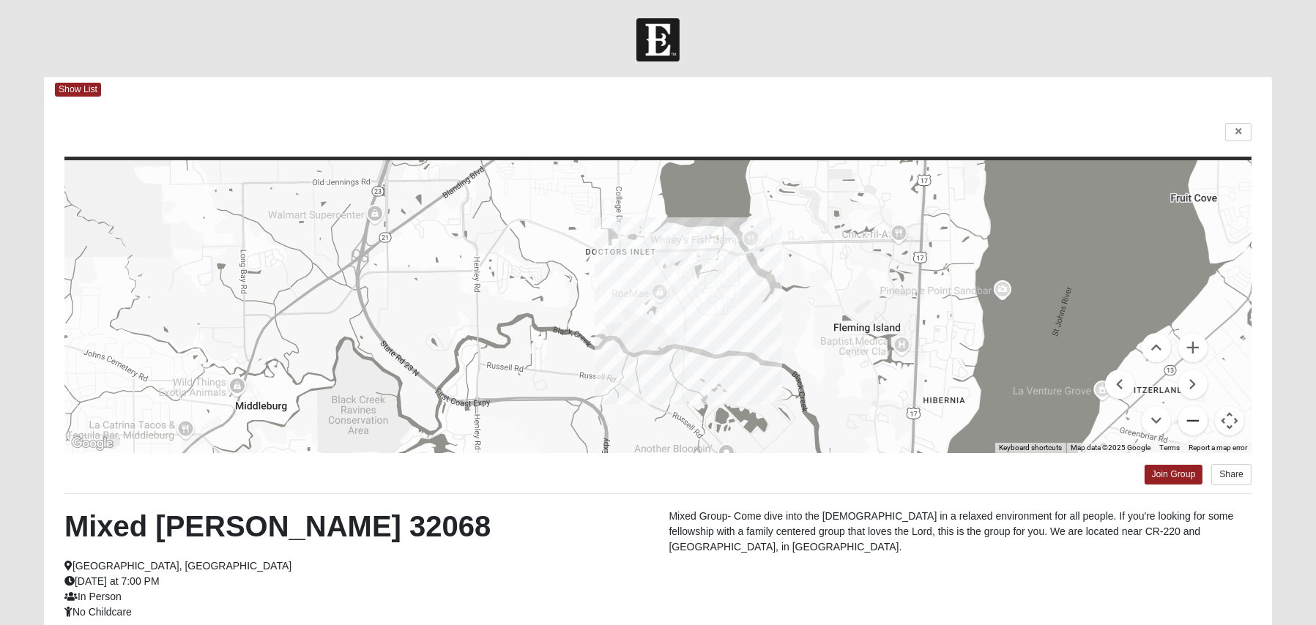
click at [1196, 422] on button "Zoom out" at bounding box center [1192, 420] width 29 height 29
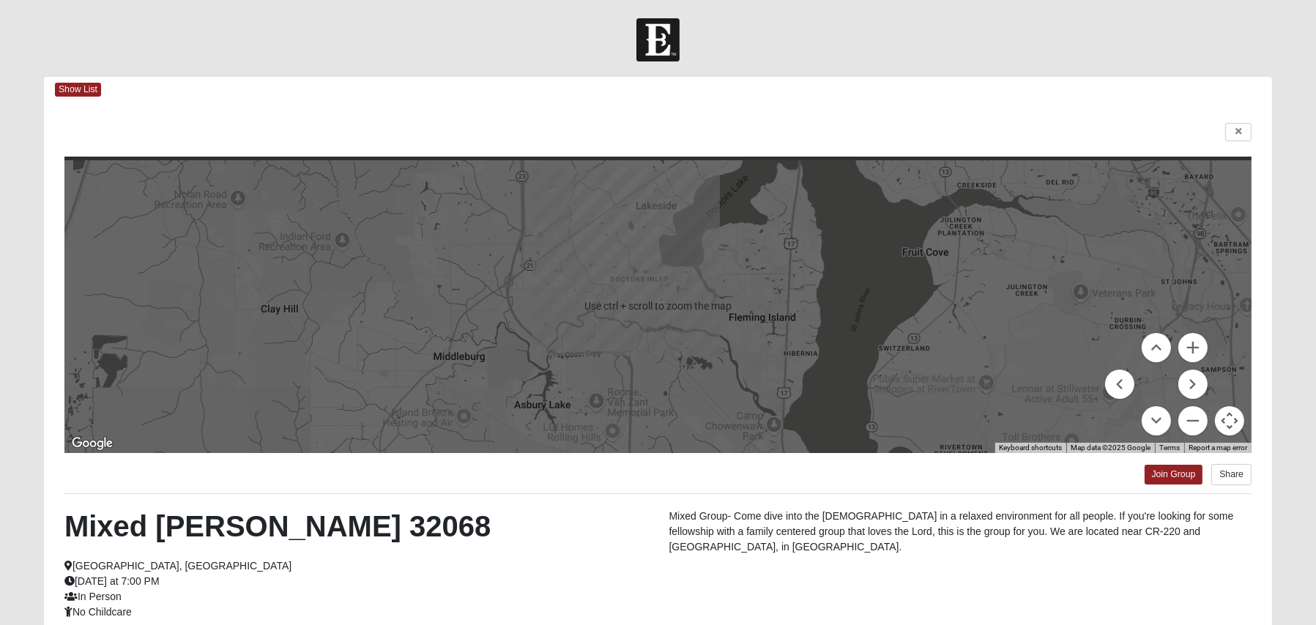
click at [433, 554] on div "Mixed [PERSON_NAME] 32068 [GEOGRAPHIC_DATA], [GEOGRAPHIC_DATA] [DATE] at 7:00 P…" at bounding box center [355, 564] width 605 height 111
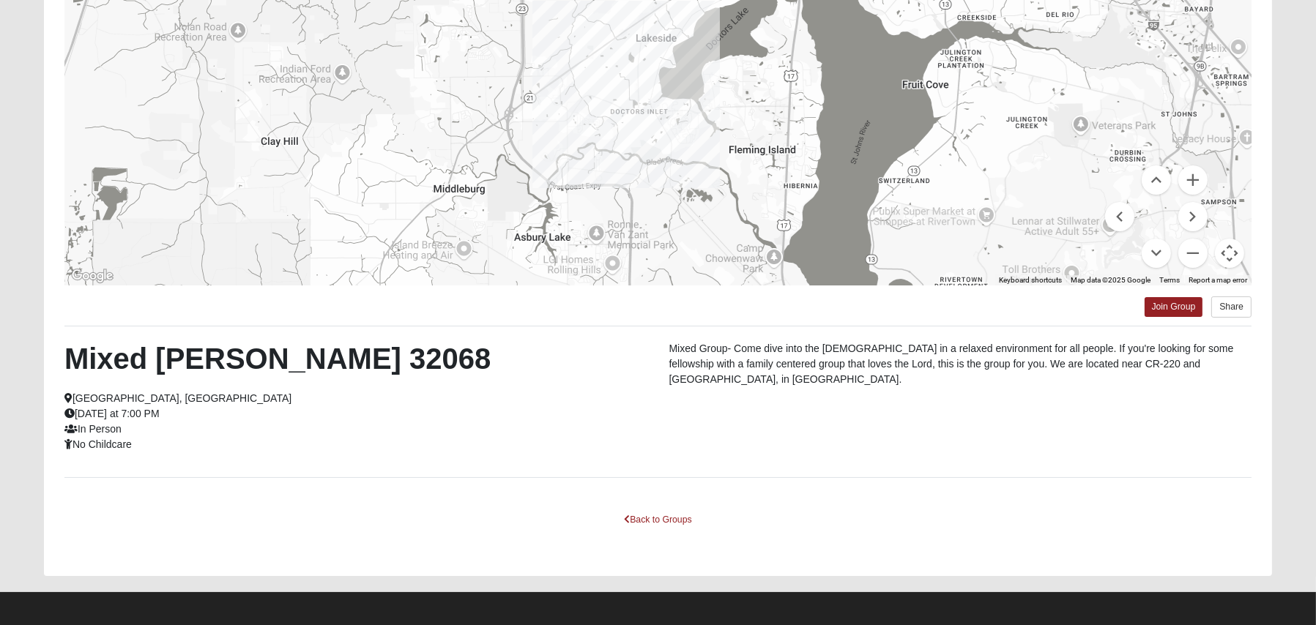
scroll to position [171, 0]
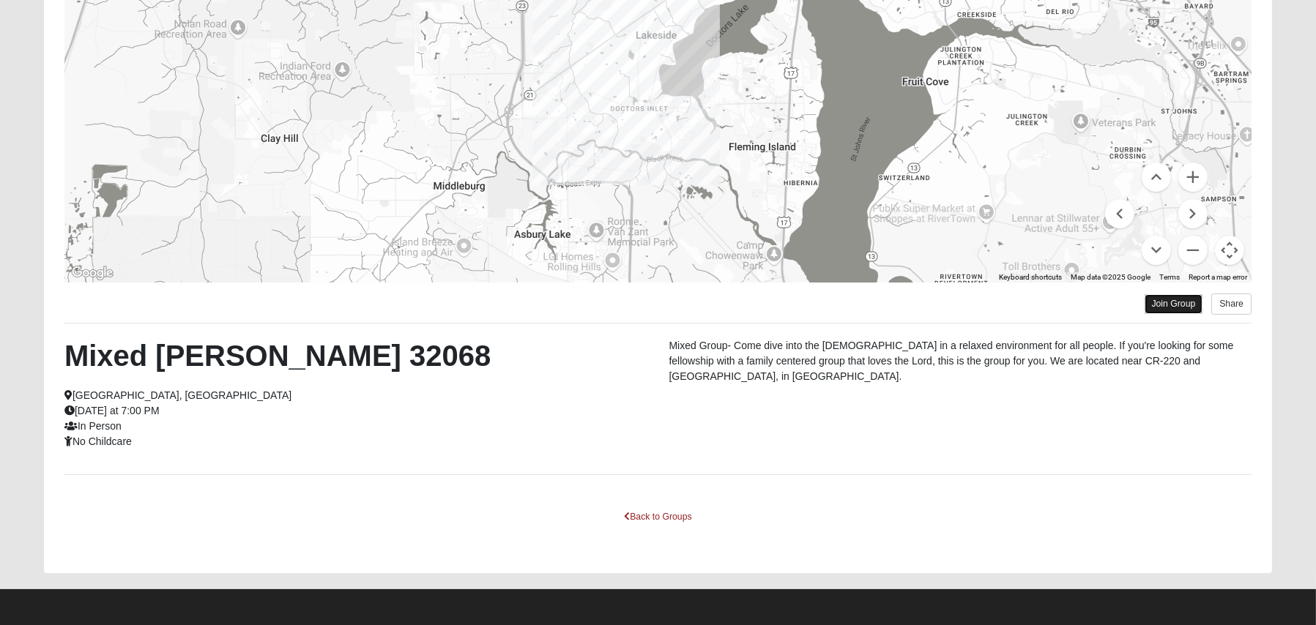
click at [1183, 303] on link "Join Group" at bounding box center [1173, 304] width 59 height 20
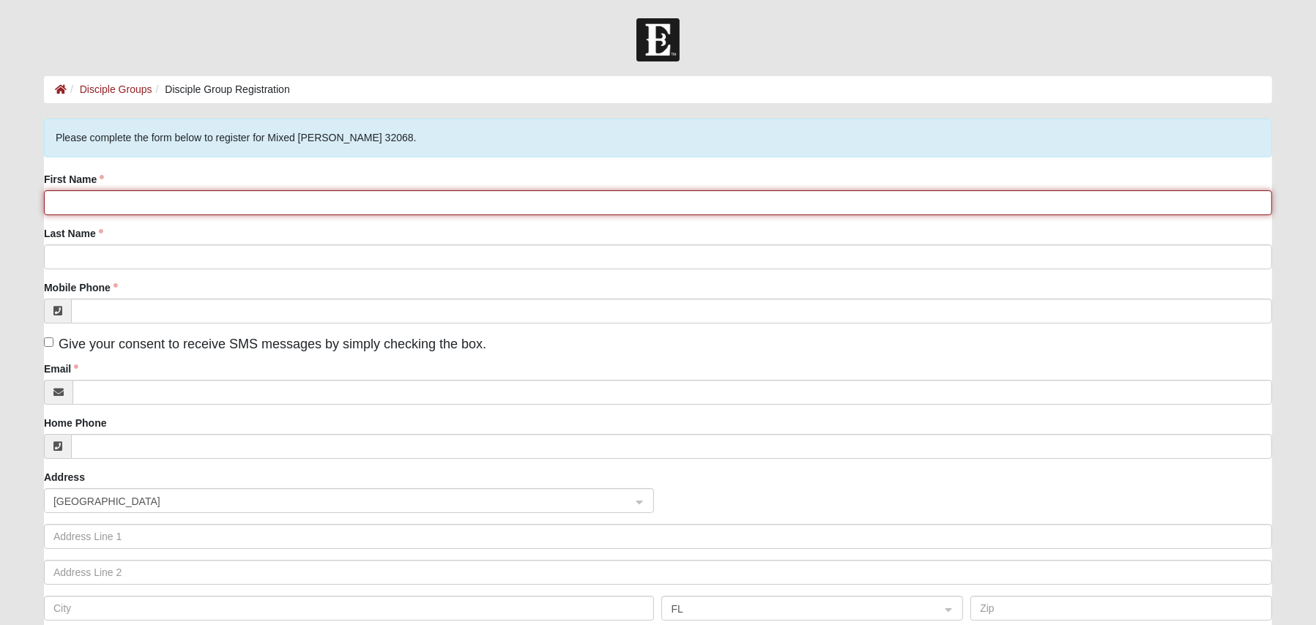
click at [212, 196] on input "First Name" at bounding box center [658, 202] width 1228 height 25
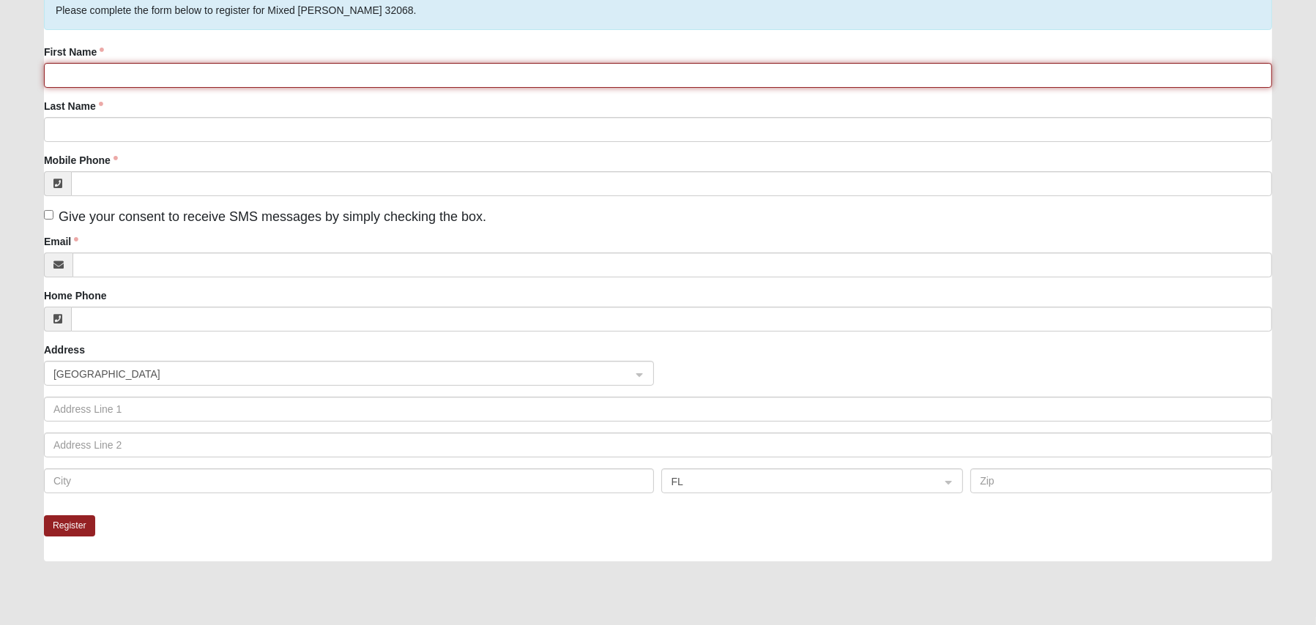
scroll to position [146, 0]
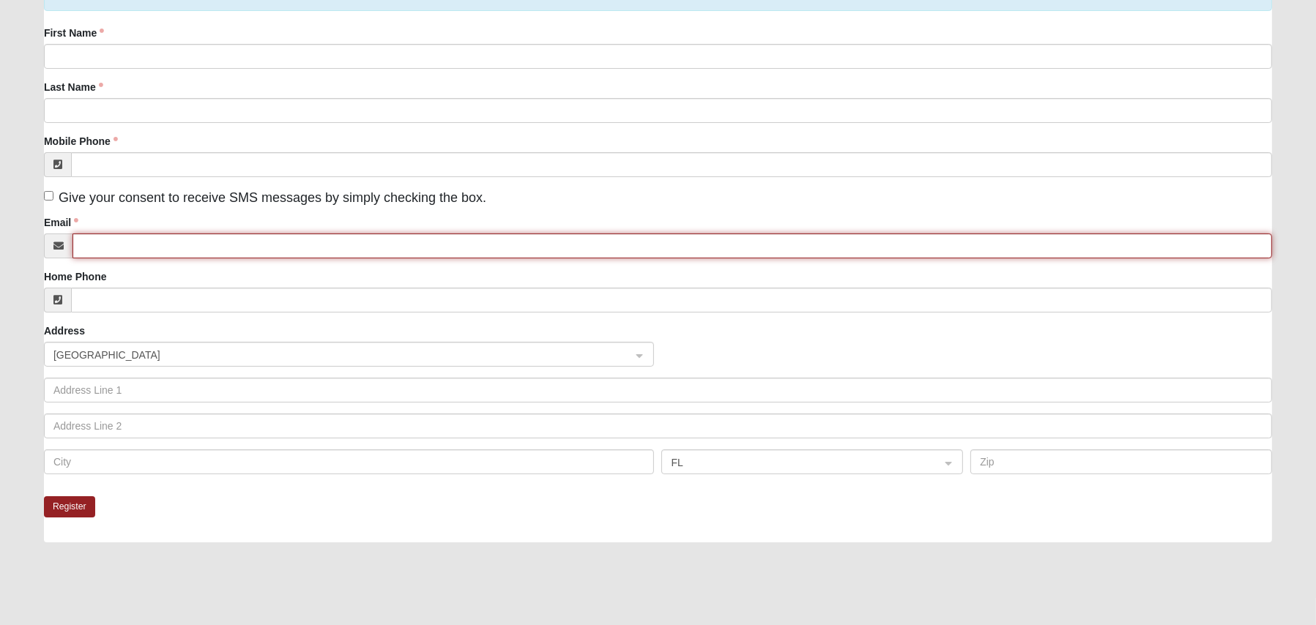
click at [122, 241] on input "Email" at bounding box center [671, 246] width 1199 height 25
type input "kaitlyn.tuvell@gmail.com"
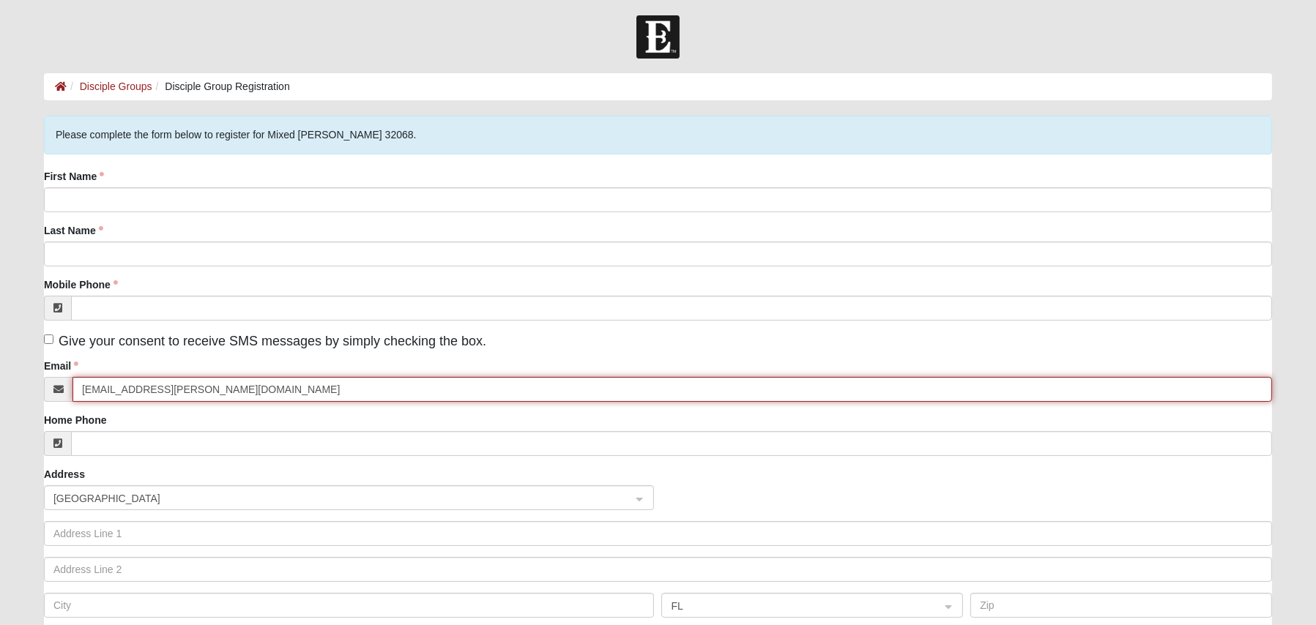
scroll to position [0, 0]
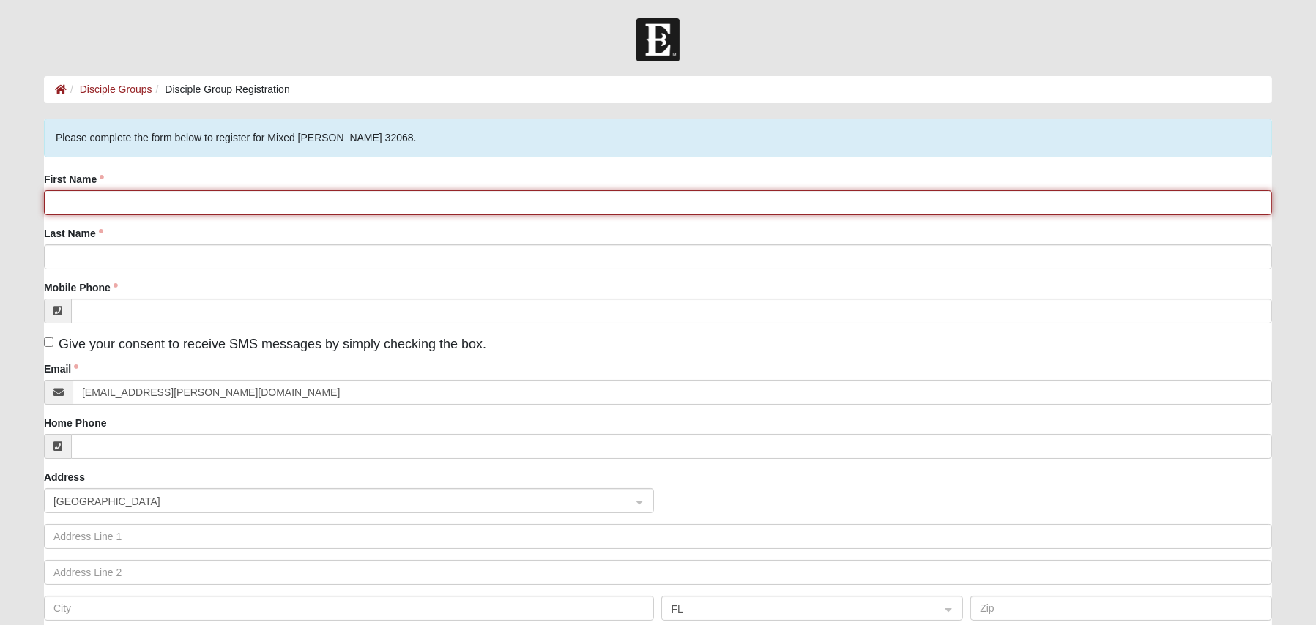
click at [112, 197] on input "First Name" at bounding box center [658, 202] width 1228 height 25
type input "Kaitlyn"
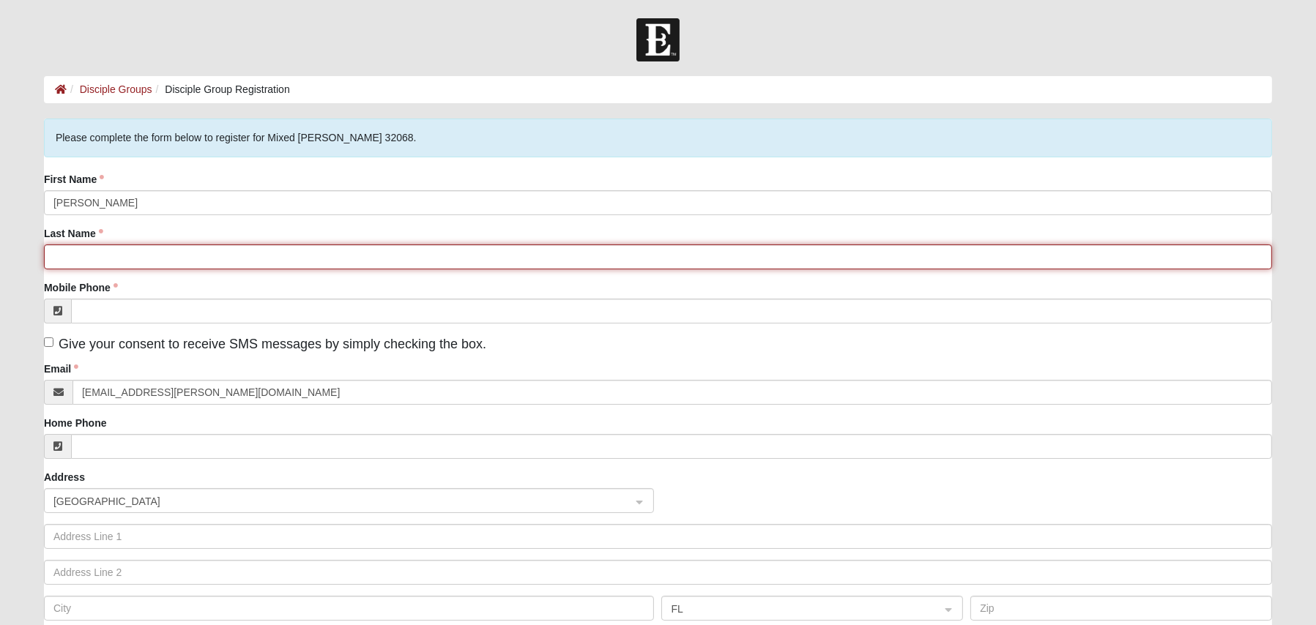
click at [158, 259] on input "Last Name" at bounding box center [658, 257] width 1228 height 25
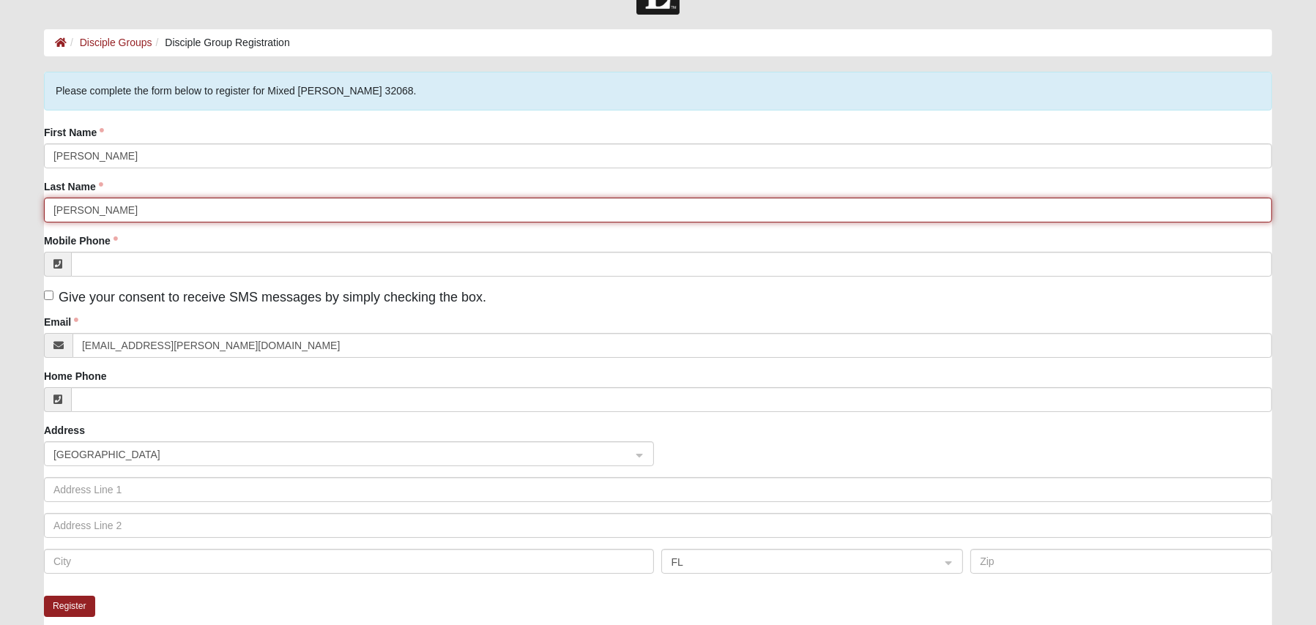
scroll to position [73, 0]
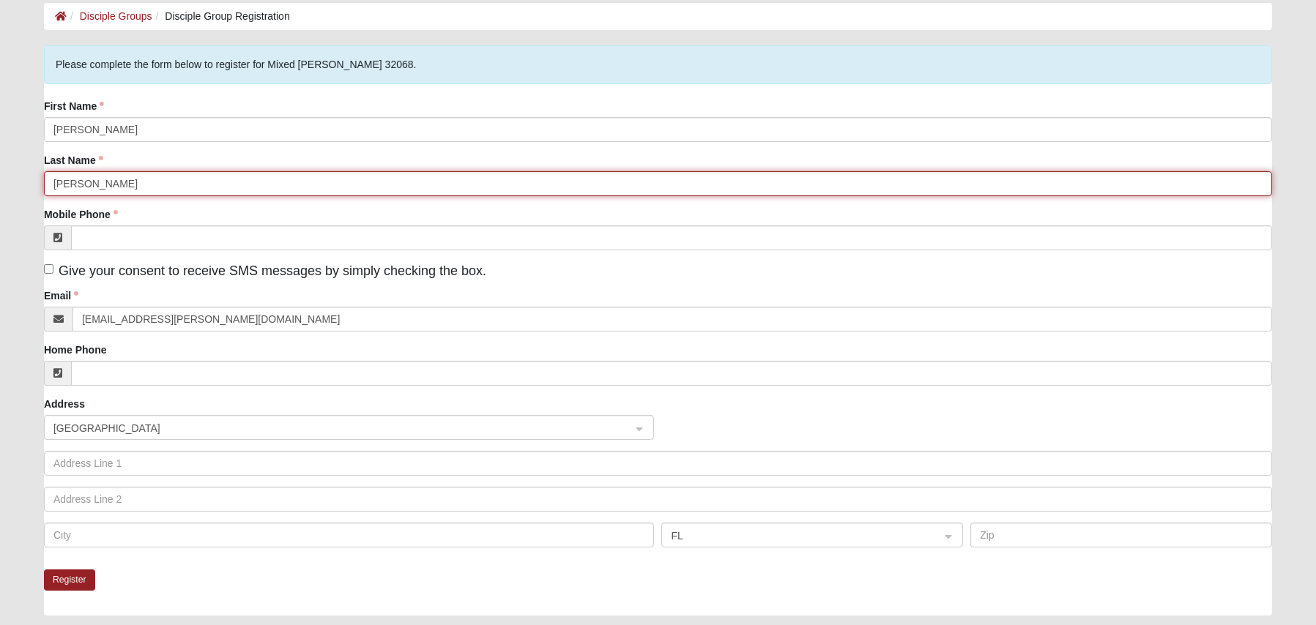
type input "Tuvell"
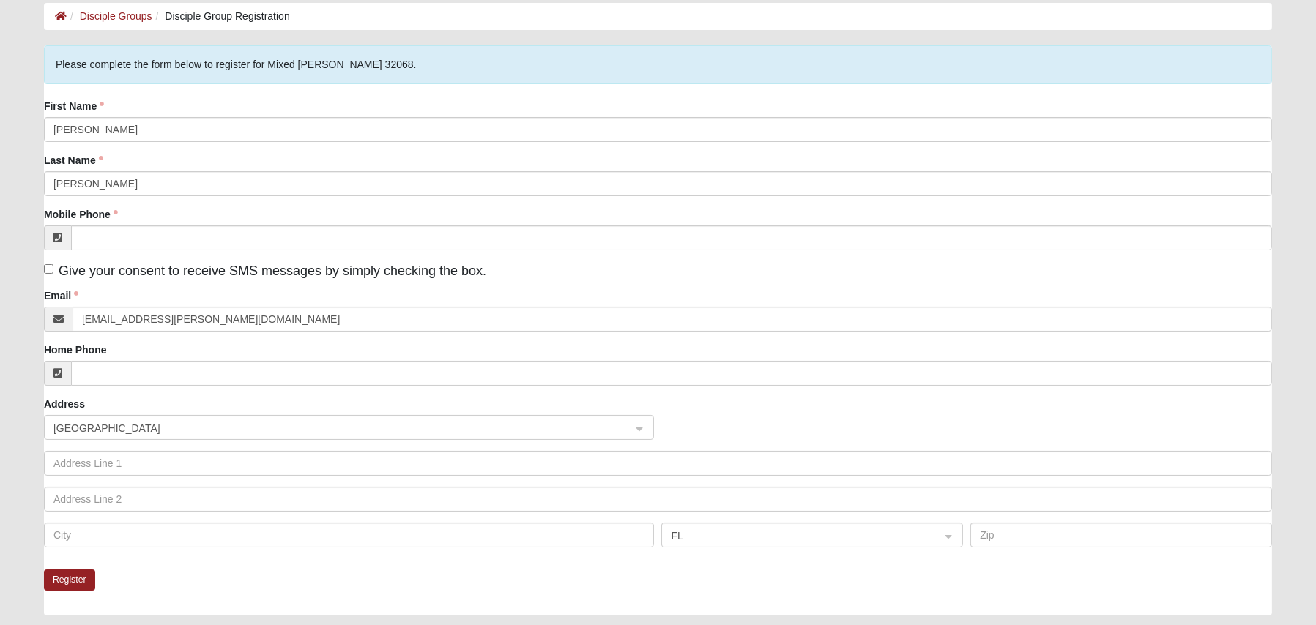
drag, startPoint x: 299, startPoint y: 252, endPoint x: 301, endPoint y: 241, distance: 11.1
click at [299, 247] on div "First Name Kaitlyn Last Name Tuvell Mobile Phone Give your consent to receive S…" at bounding box center [658, 329] width 1228 height 460
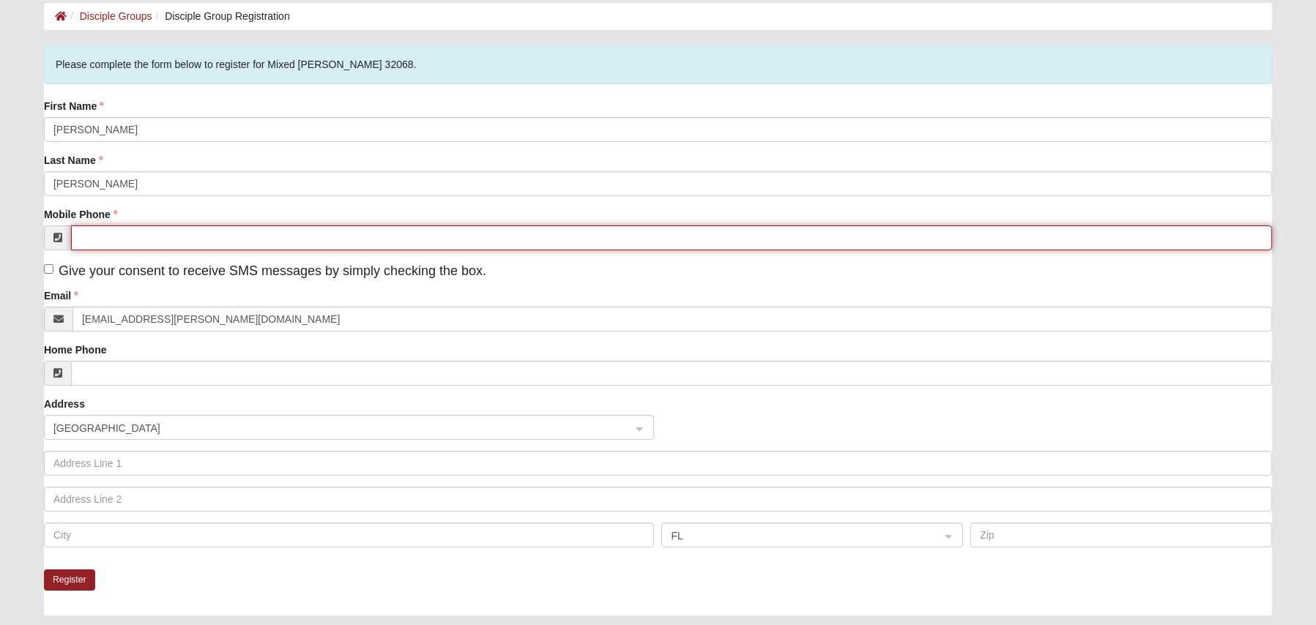
click at [302, 239] on input "Mobile Phone" at bounding box center [671, 238] width 1201 height 25
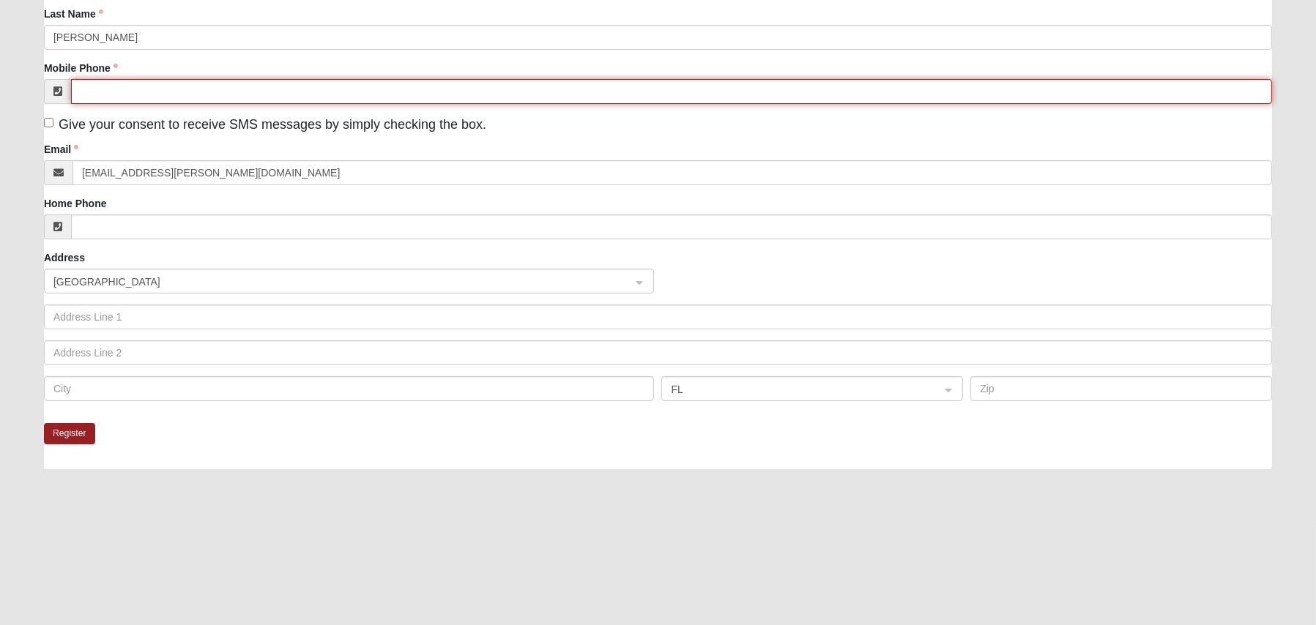
scroll to position [263, 0]
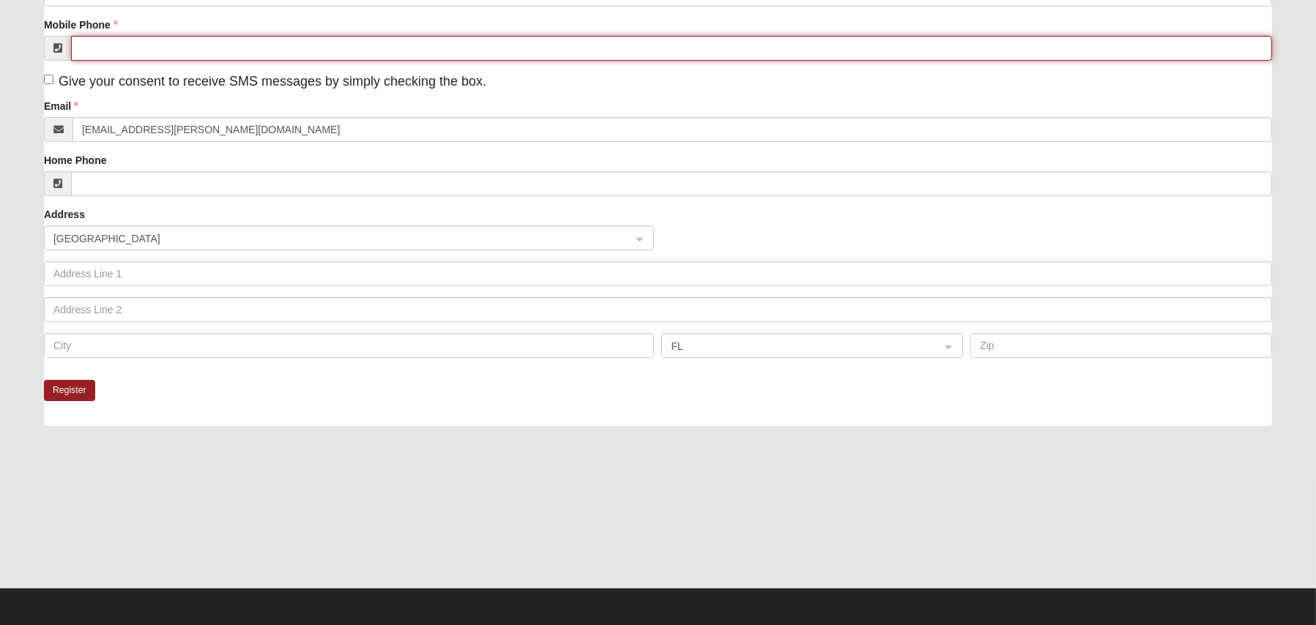
click at [200, 43] on input "Mobile Phone" at bounding box center [671, 48] width 1201 height 25
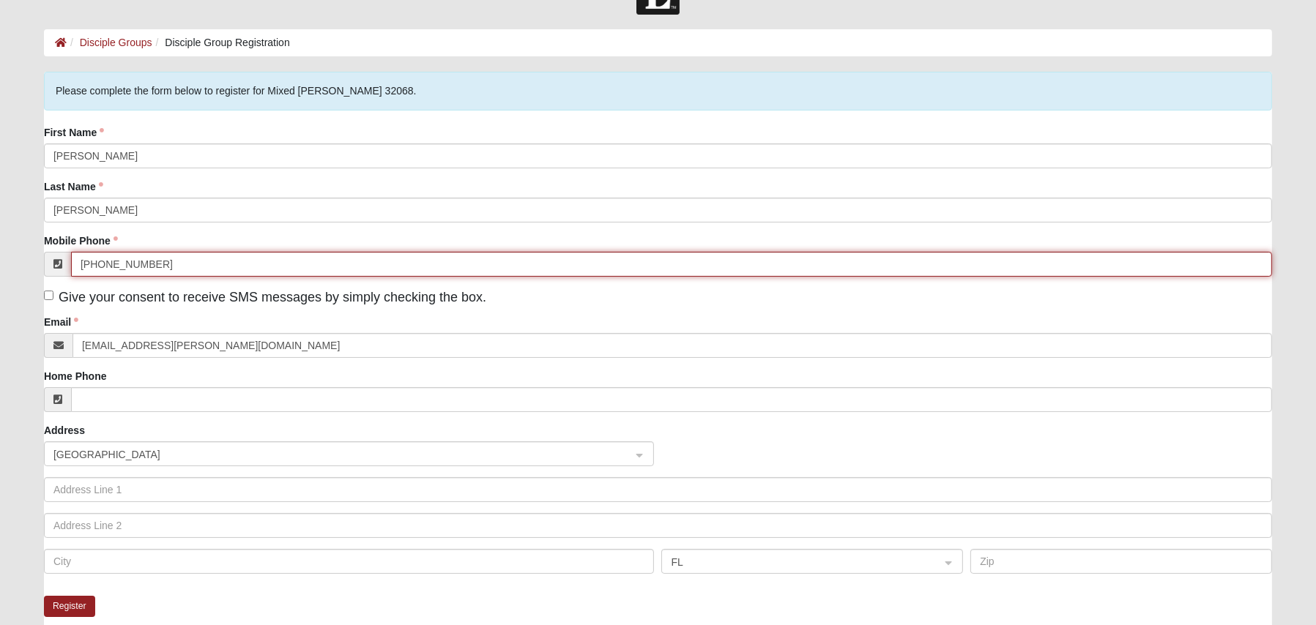
scroll to position [73, 0]
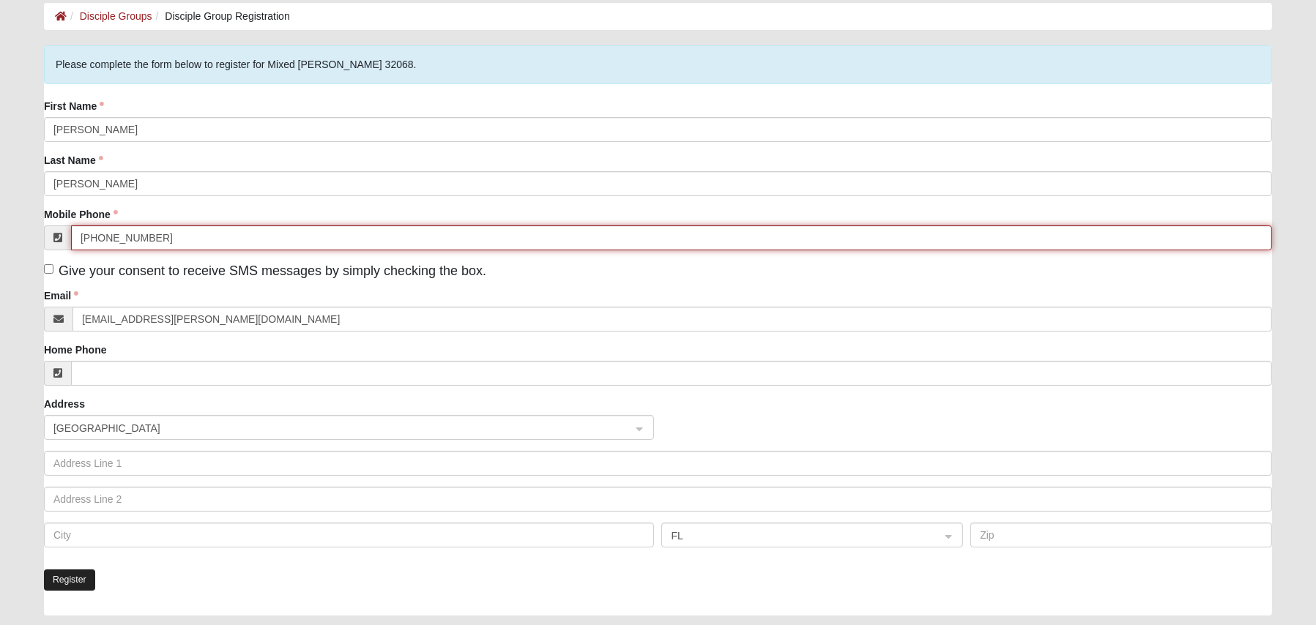
type input "(813) 512-9900"
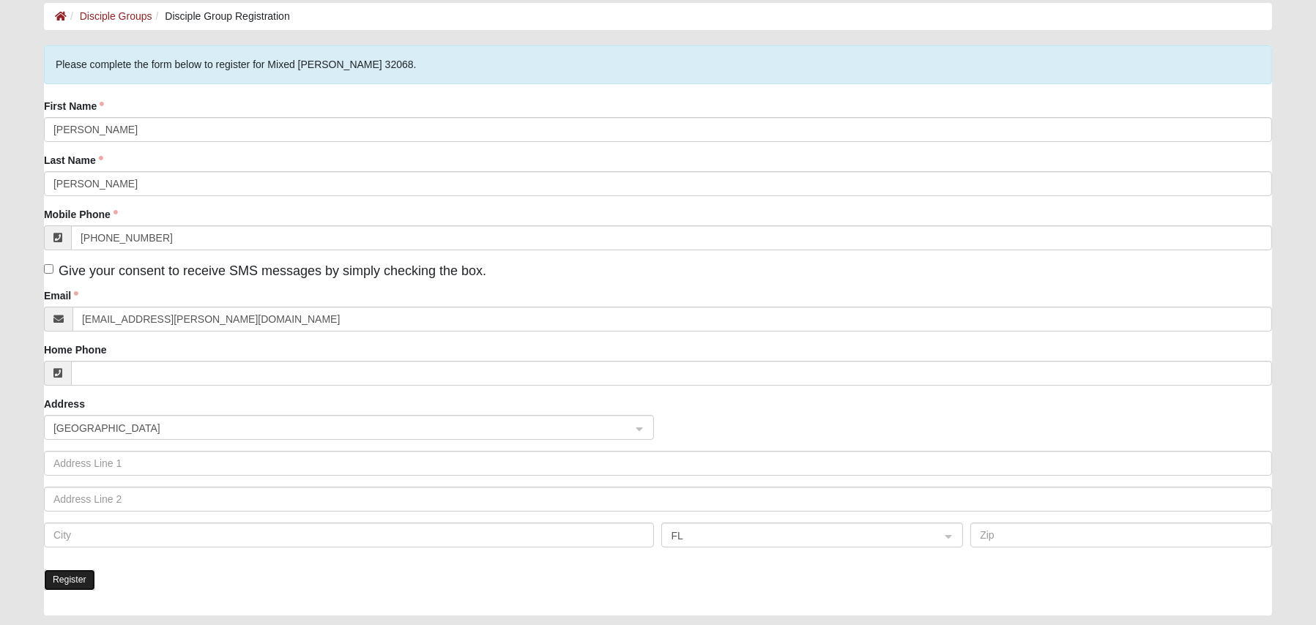
click at [67, 587] on button "Register" at bounding box center [69, 580] width 51 height 21
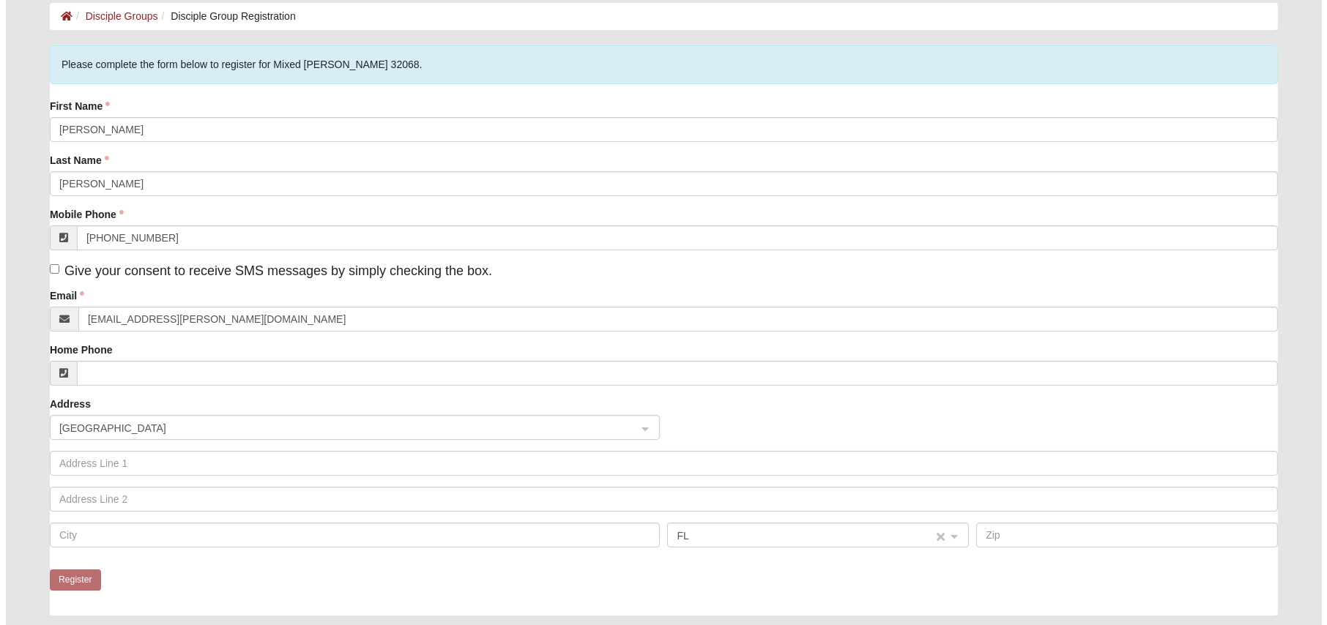
scroll to position [0, 0]
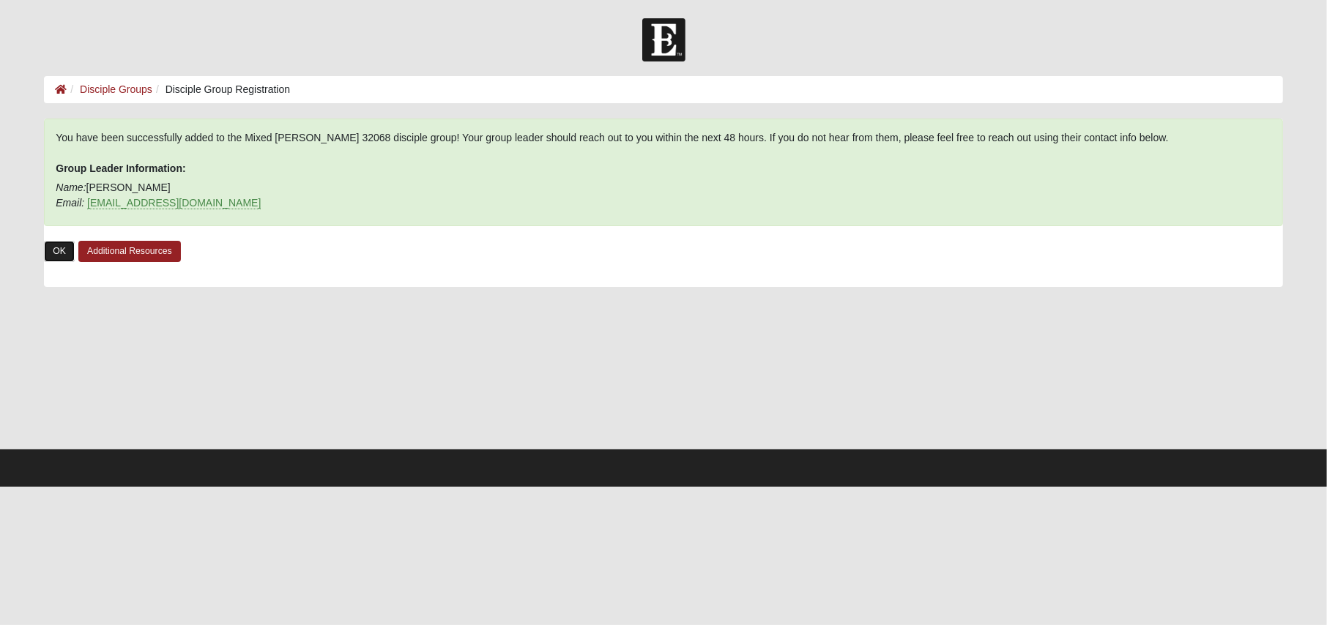
click at [66, 251] on link "OK" at bounding box center [59, 251] width 31 height 21
